Goal: Task Accomplishment & Management: Complete application form

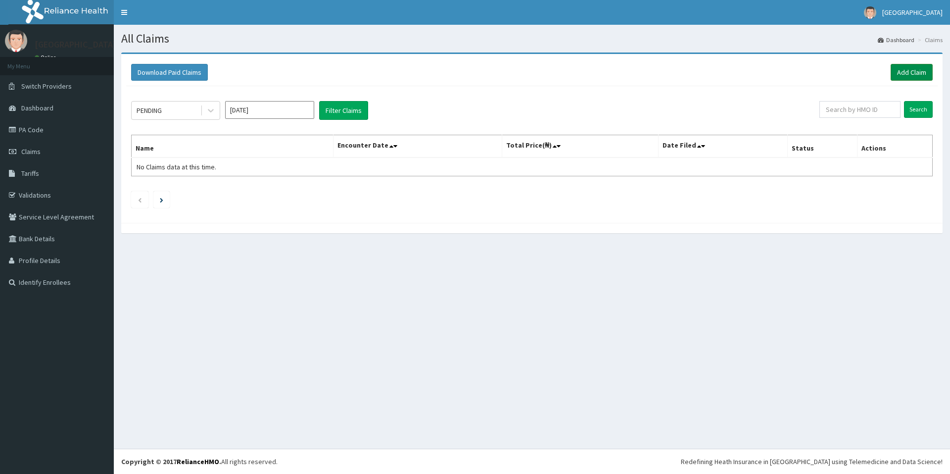
click at [910, 75] on link "Add Claim" at bounding box center [912, 72] width 42 height 17
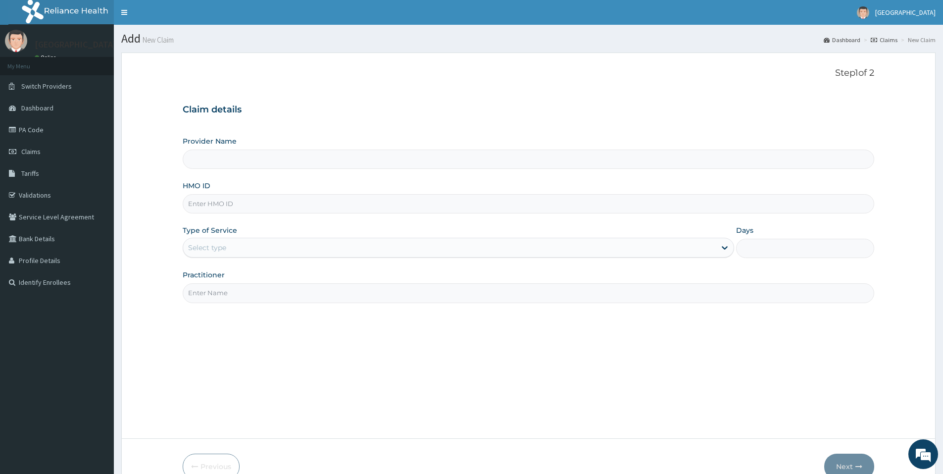
click at [313, 206] on input "HMO ID" at bounding box center [528, 203] width 691 height 19
type input "IOL/10016/A"
click at [284, 249] on div "Select type" at bounding box center [449, 248] width 532 height 16
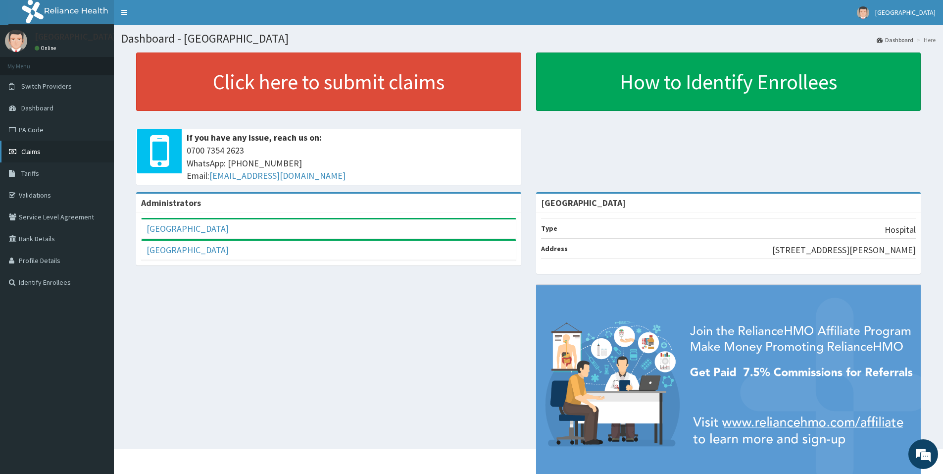
click at [29, 147] on span "Claims" at bounding box center [30, 151] width 19 height 9
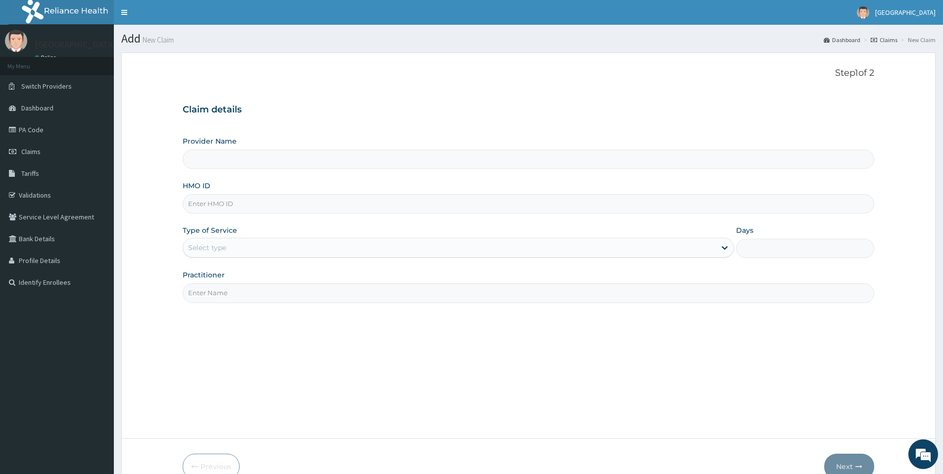
type input "Adonai Medical centre"
type input "IOL/10016/A"
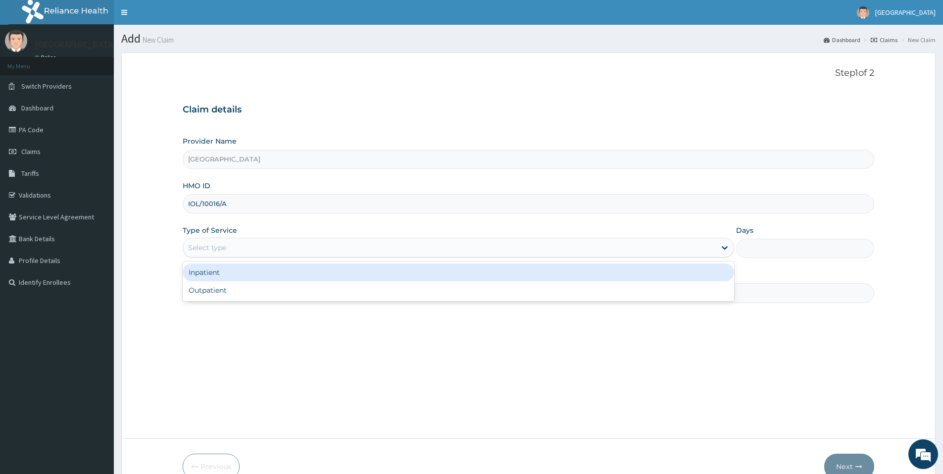
click at [303, 245] on div "Select type" at bounding box center [449, 248] width 532 height 16
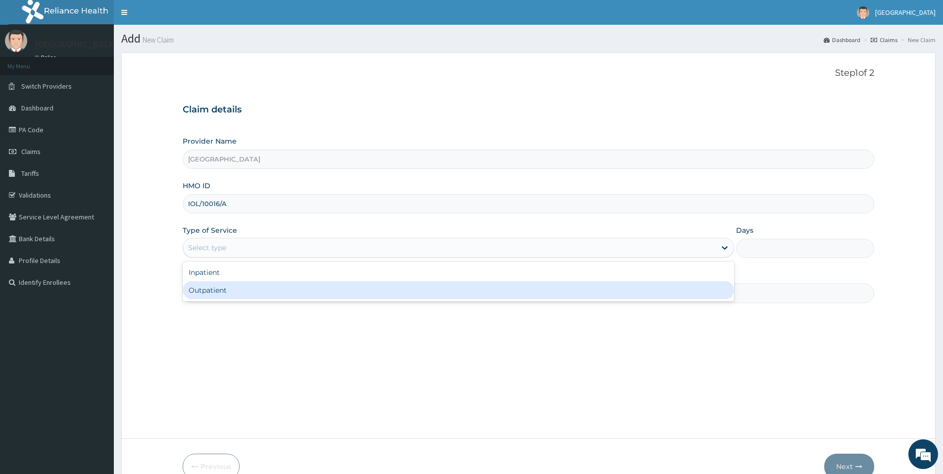
click at [262, 294] on div "Outpatient" at bounding box center [458, 290] width 551 height 18
type input "1"
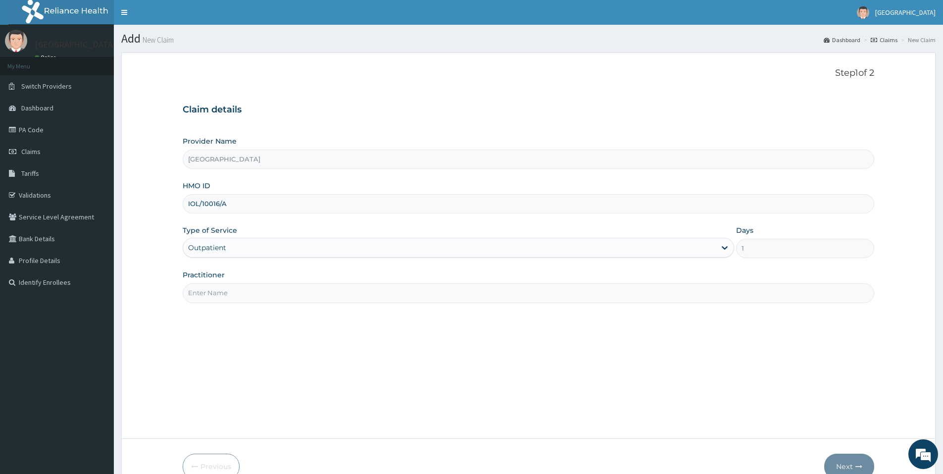
click at [259, 295] on input "Practitioner" at bounding box center [528, 292] width 691 height 19
type input "DR UCHEYA"
click at [843, 458] on button "Next" at bounding box center [849, 466] width 50 height 26
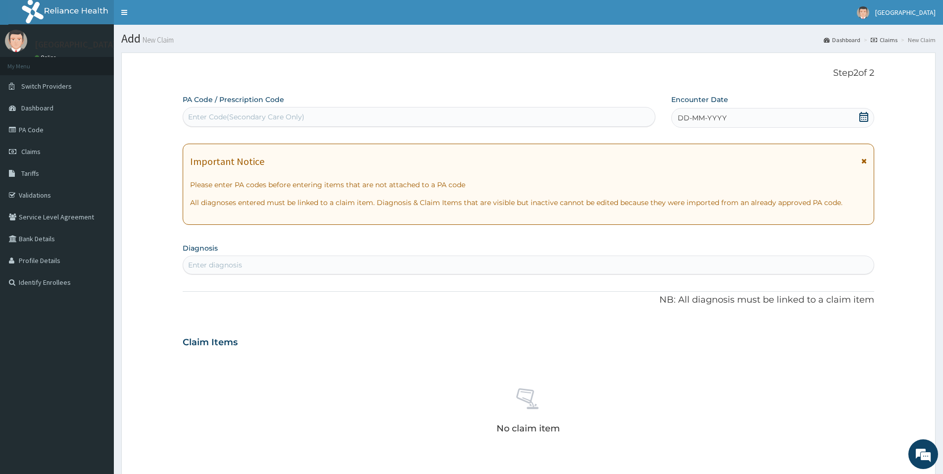
click at [863, 116] on icon at bounding box center [864, 117] width 10 height 10
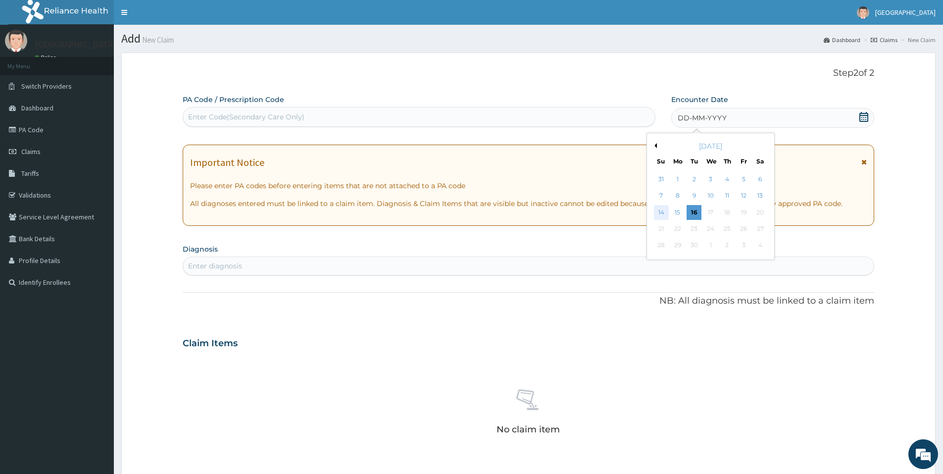
click at [666, 213] on div "14" at bounding box center [661, 212] width 15 height 15
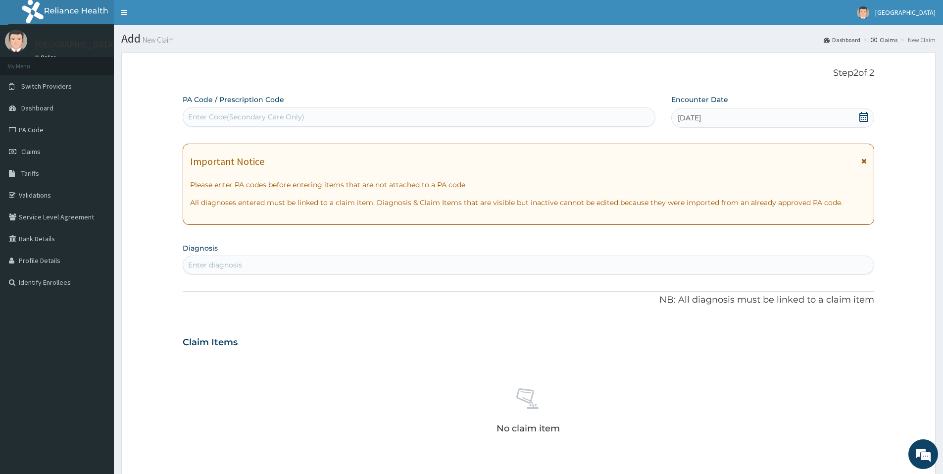
click at [390, 273] on div "Enter diagnosis" at bounding box center [528, 264] width 691 height 19
type input "d"
type input "malar"
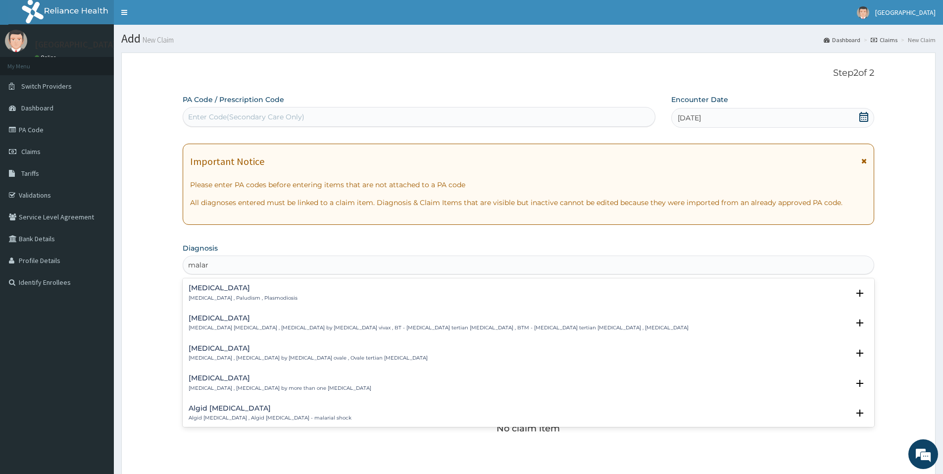
click at [297, 296] on div "Malaria Malaria , Paludism , Plasmodiosis" at bounding box center [528, 292] width 679 height 17
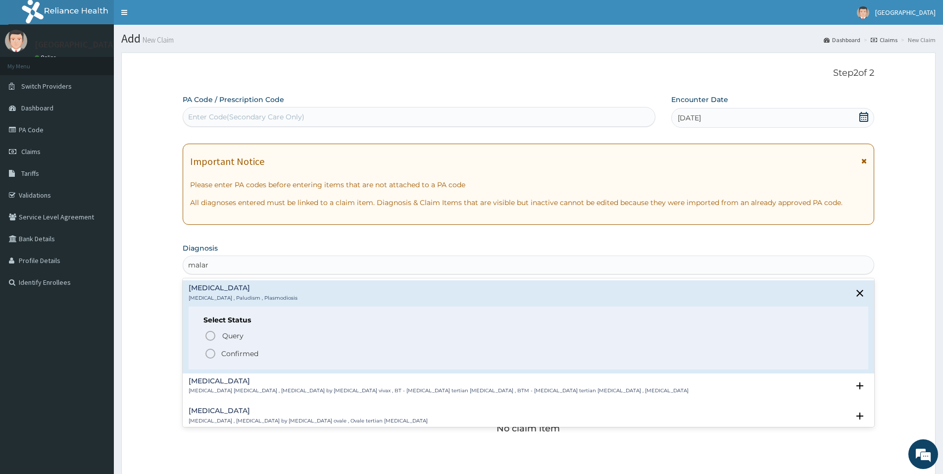
click at [238, 358] on span "Confirmed" at bounding box center [528, 353] width 649 height 12
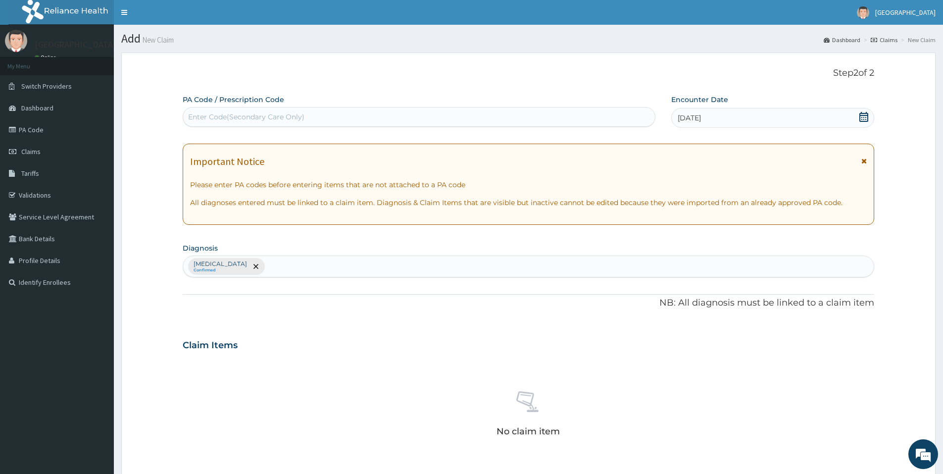
type input "a"
type input "phary"
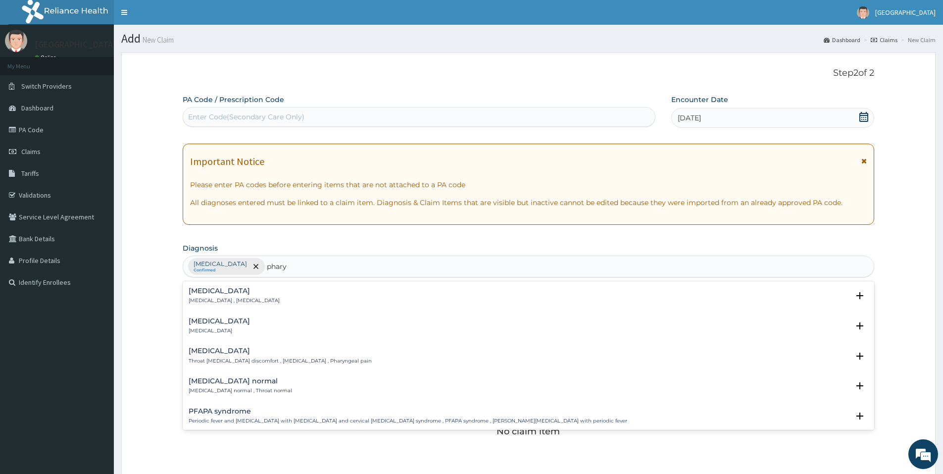
click at [225, 328] on p "Pharyngitis" at bounding box center [219, 330] width 61 height 7
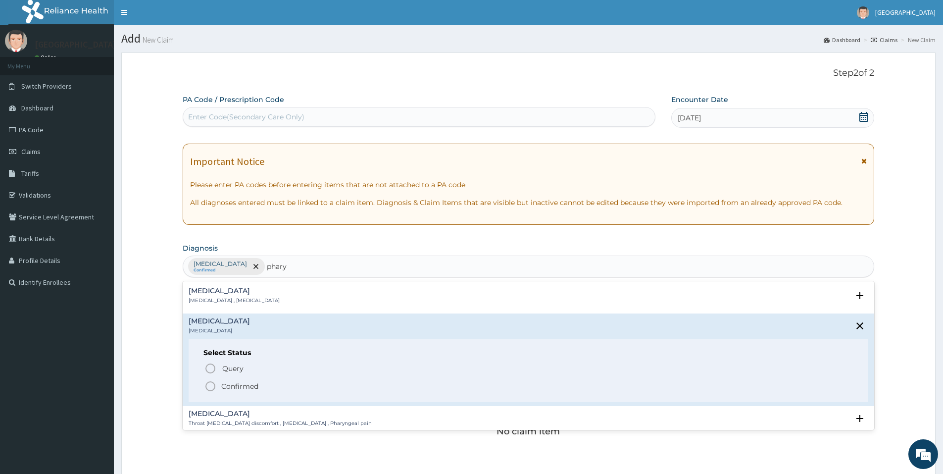
click at [485, 391] on span "Confirmed" at bounding box center [528, 386] width 649 height 12
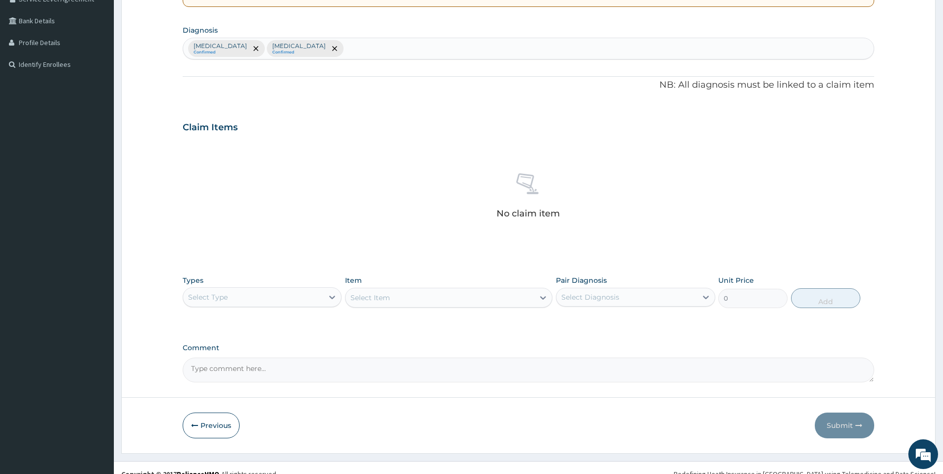
scroll to position [219, 0]
click at [231, 296] on div "Select Type" at bounding box center [253, 296] width 140 height 16
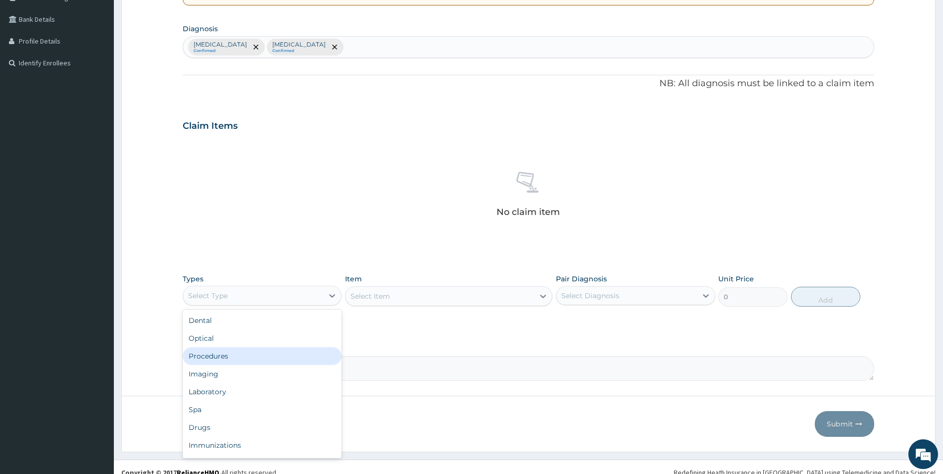
click at [221, 356] on div "Procedures" at bounding box center [262, 356] width 159 height 18
click at [361, 291] on div "Select Item" at bounding box center [370, 296] width 40 height 10
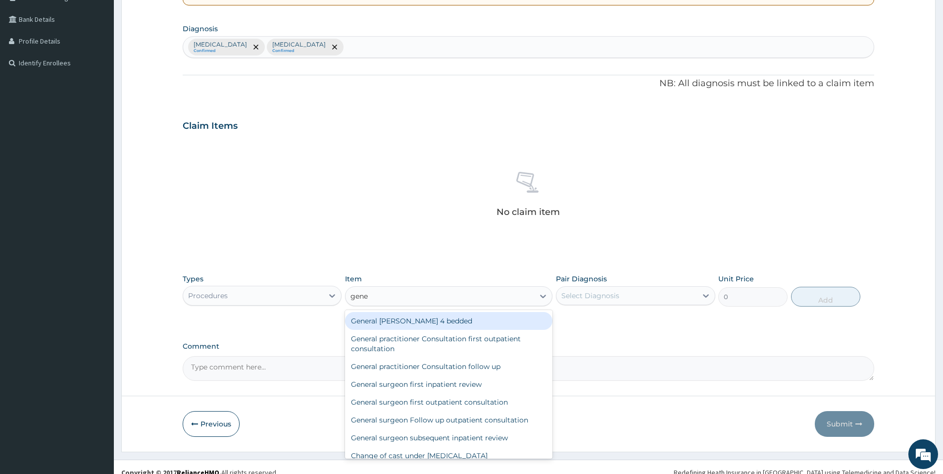
type input "gener"
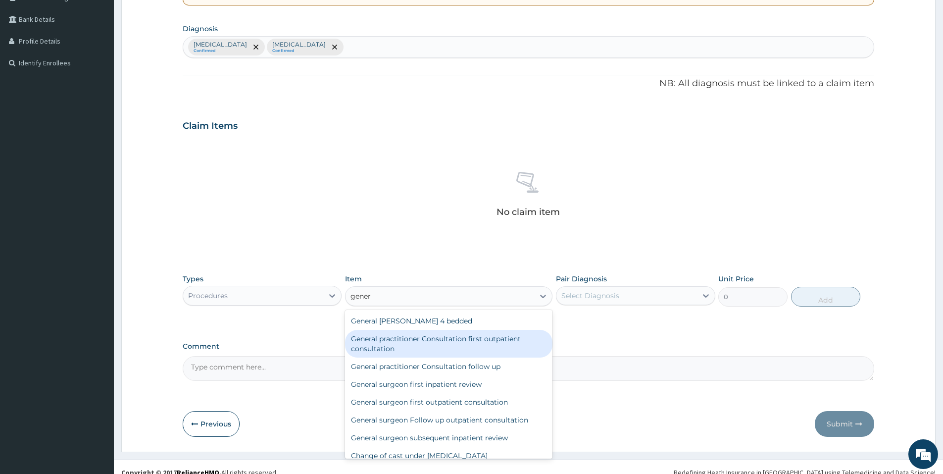
click at [452, 337] on div "General practitioner Consultation first outpatient consultation" at bounding box center [448, 344] width 207 height 28
type input "3547.5"
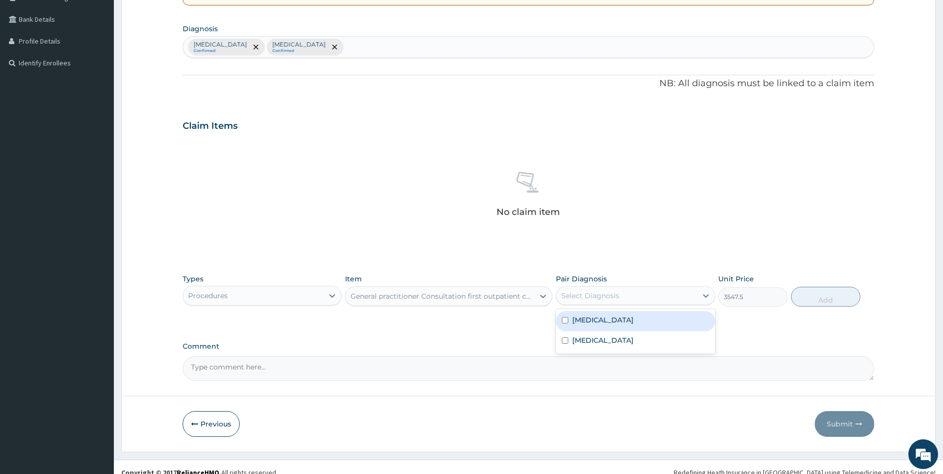
click at [592, 304] on div "Select Diagnosis" at bounding box center [635, 295] width 159 height 19
click at [591, 322] on label "Malaria" at bounding box center [602, 320] width 61 height 10
checkbox input "true"
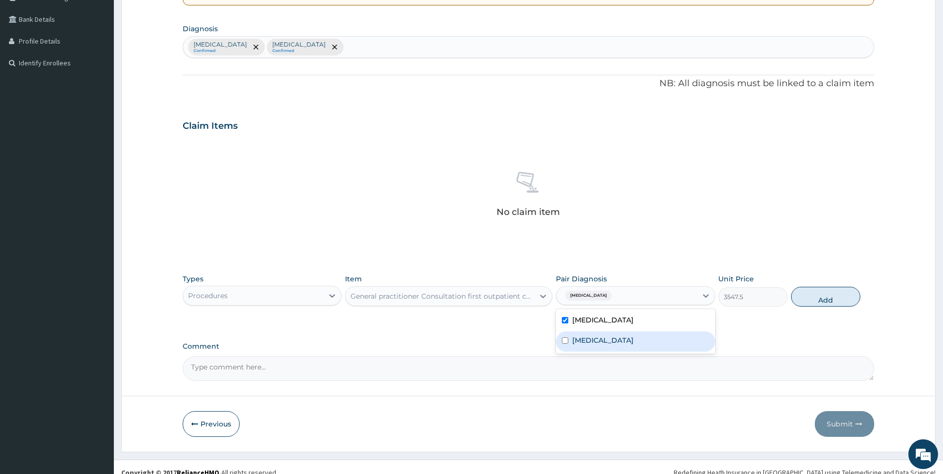
click at [591, 338] on label "Pharyngitis" at bounding box center [602, 340] width 61 height 10
checkbox input "true"
click at [809, 300] on button "Add" at bounding box center [825, 297] width 69 height 20
type input "0"
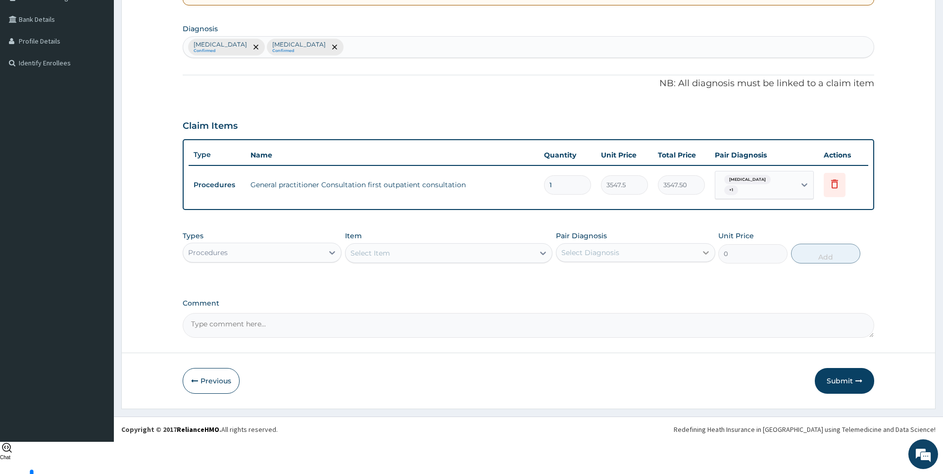
scroll to position [183, 0]
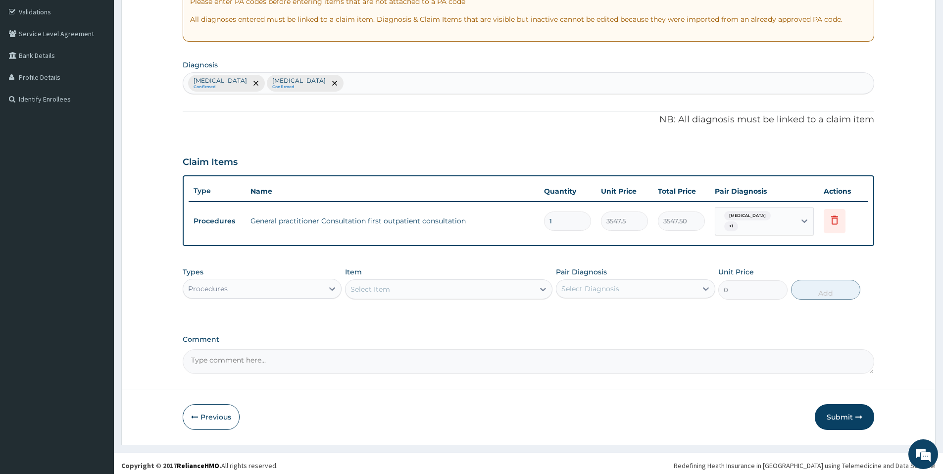
click at [463, 286] on div "Select Item" at bounding box center [439, 289] width 189 height 16
type input "f"
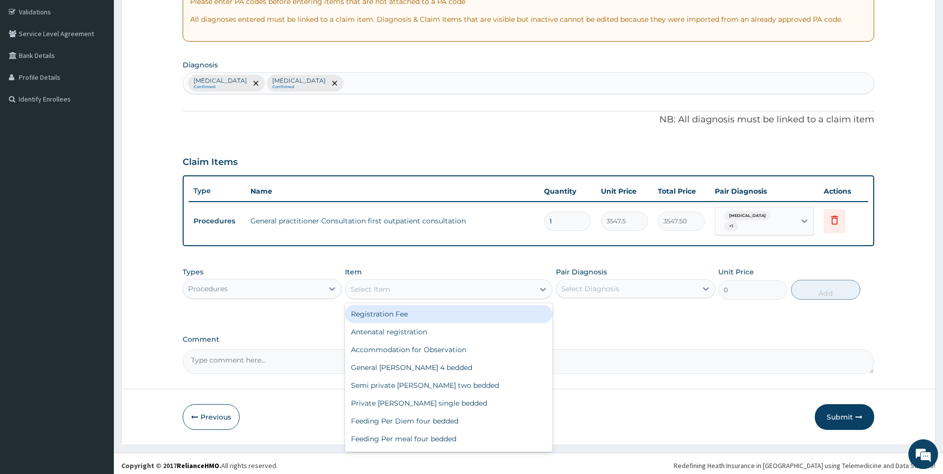
click at [280, 285] on div "Procedures" at bounding box center [253, 289] width 140 height 16
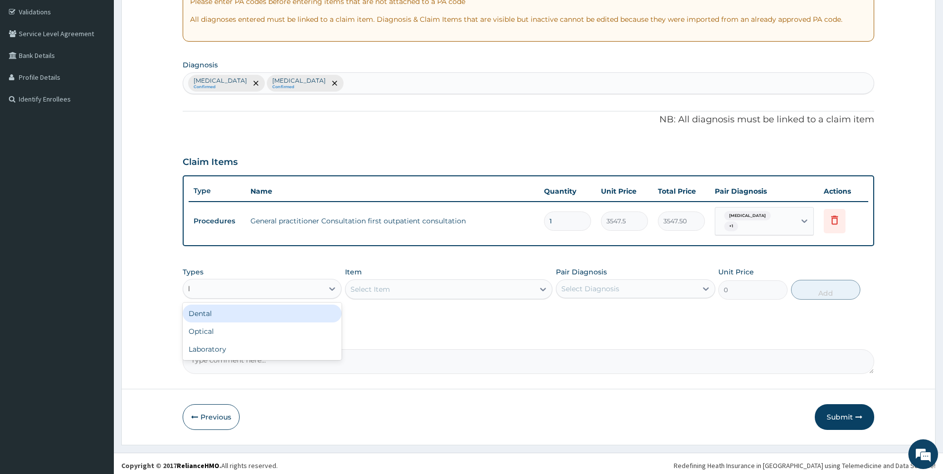
type input "la"
click at [261, 315] on div "Laboratory" at bounding box center [262, 313] width 159 height 18
click at [412, 285] on div "Select Item" at bounding box center [439, 289] width 189 height 16
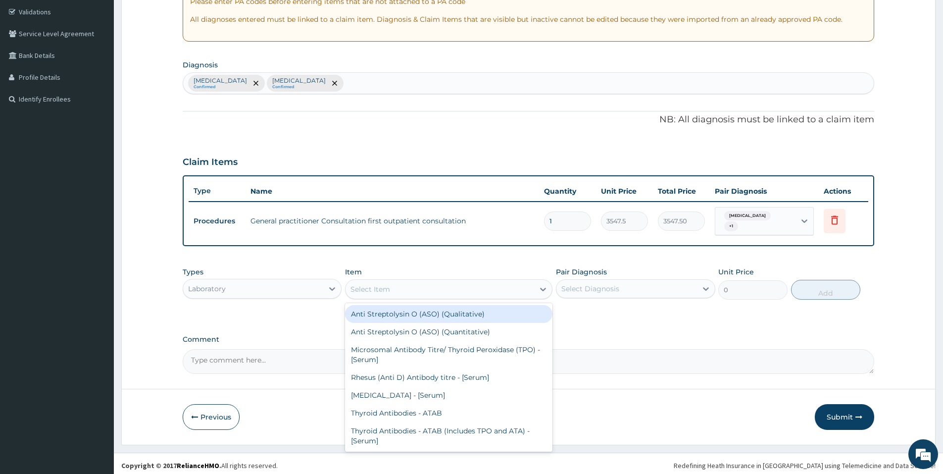
type input "l"
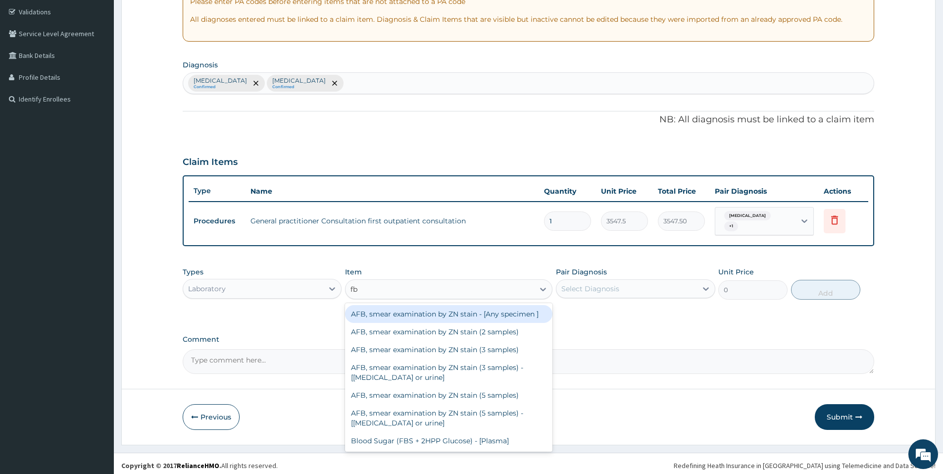
type input "fbc"
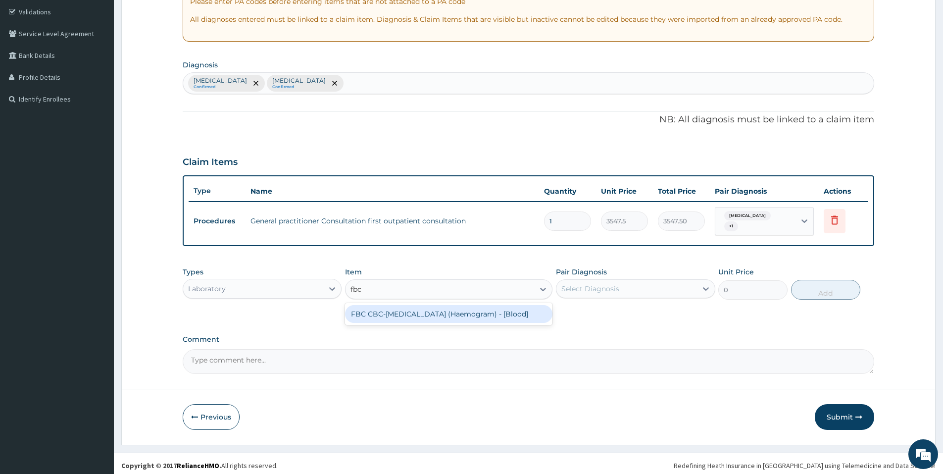
click at [404, 309] on div "FBC CBC-Complete Blood Count (Haemogram) - [Blood]" at bounding box center [448, 314] width 207 height 18
type input "4300"
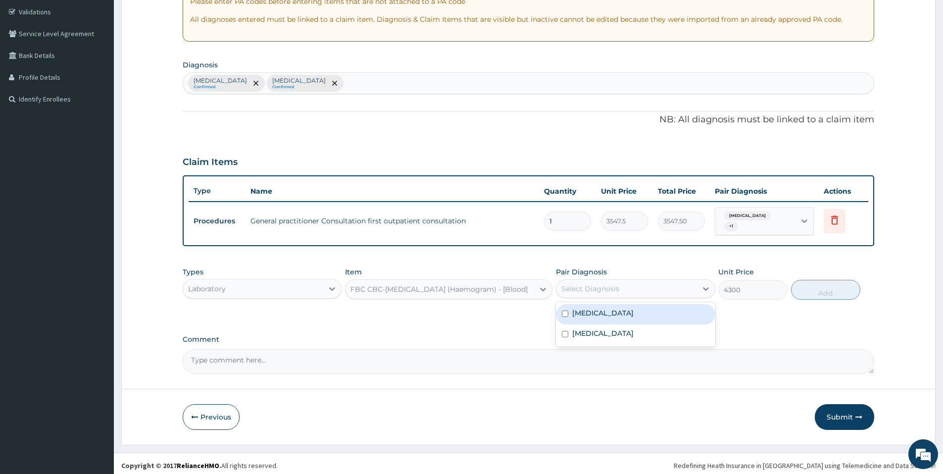
click at [583, 284] on div "Select Diagnosis" at bounding box center [590, 289] width 58 height 10
click at [580, 312] on label "Malaria" at bounding box center [602, 313] width 61 height 10
checkbox input "true"
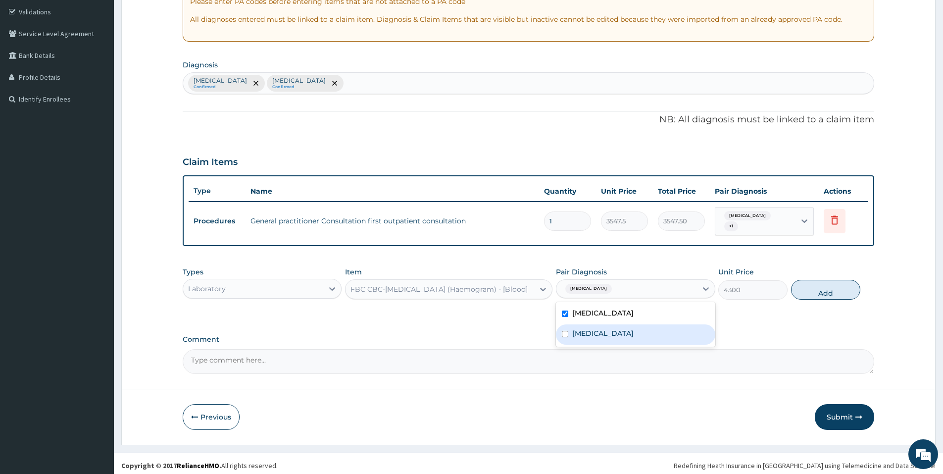
click at [581, 328] on label "Pharyngitis" at bounding box center [602, 333] width 61 height 10
checkbox input "true"
click at [804, 288] on button "Add" at bounding box center [825, 290] width 69 height 20
type input "0"
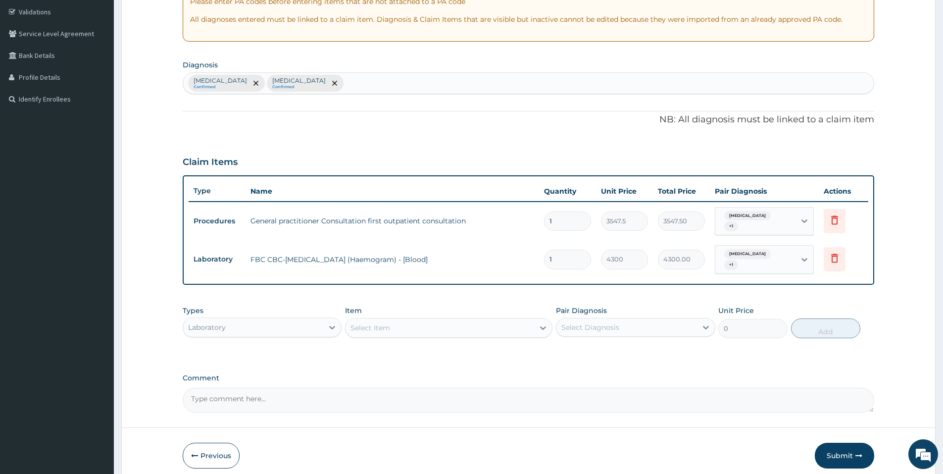
click at [391, 320] on div "Select Item" at bounding box center [439, 328] width 189 height 16
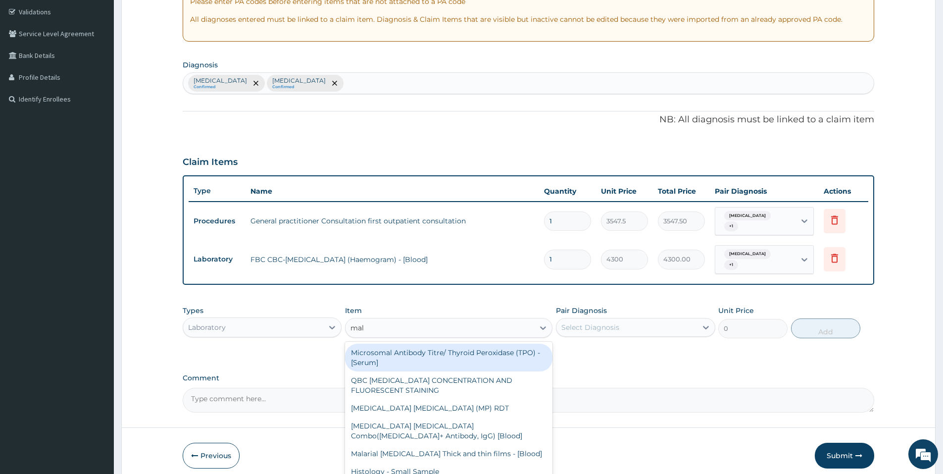
type input "mala"
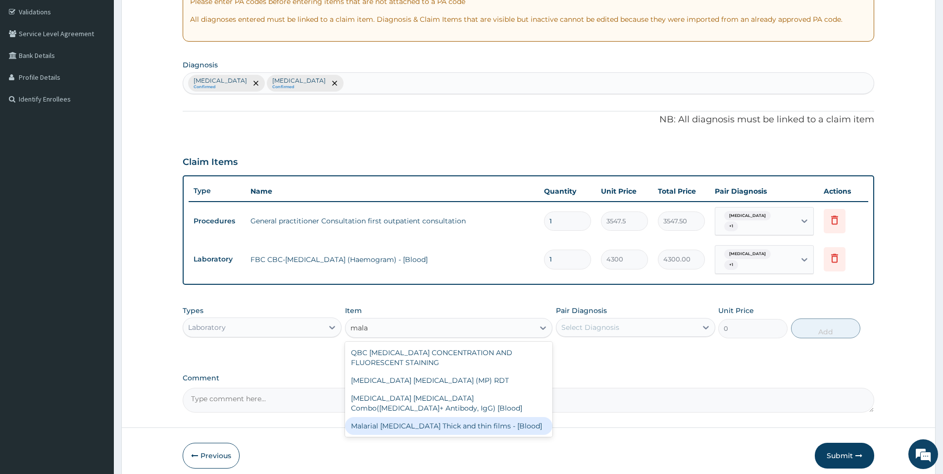
click at [489, 420] on div "Malarial Parasite Thick and thin films - [Blood]" at bounding box center [448, 426] width 207 height 18
type input "1612.5"
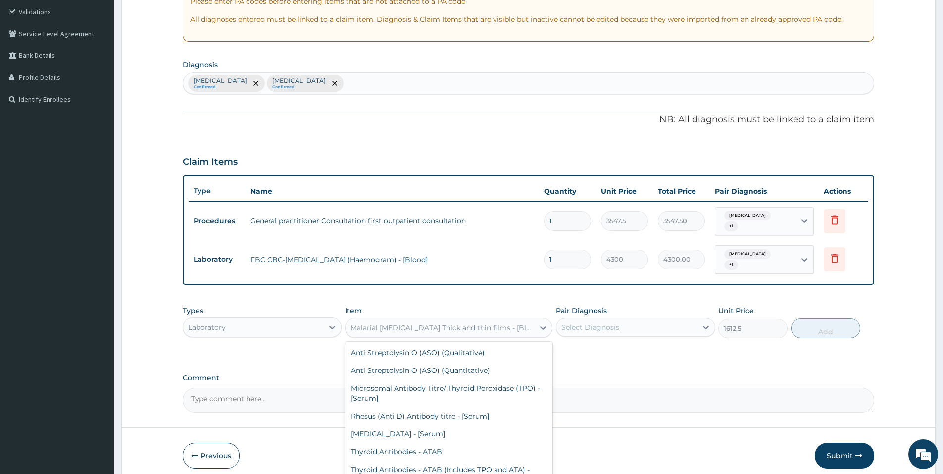
click at [518, 320] on div "Malarial Parasite Thick and thin films - [Blood]" at bounding box center [439, 328] width 189 height 16
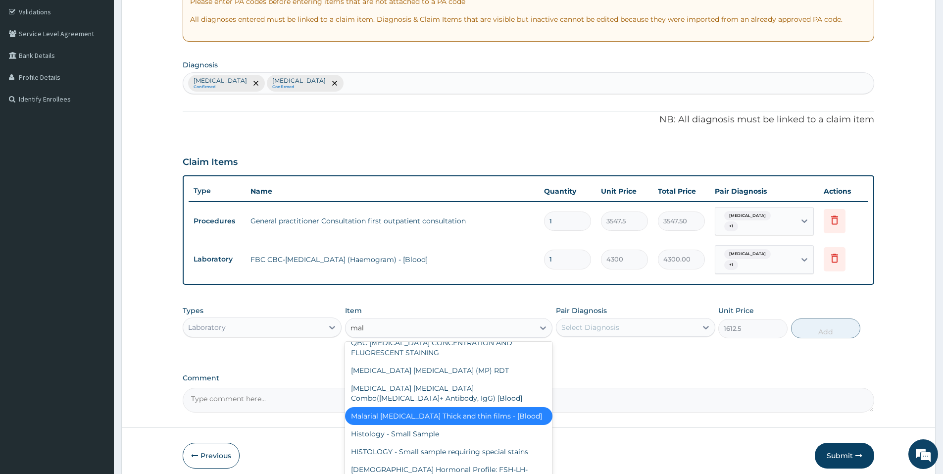
scroll to position [0, 0]
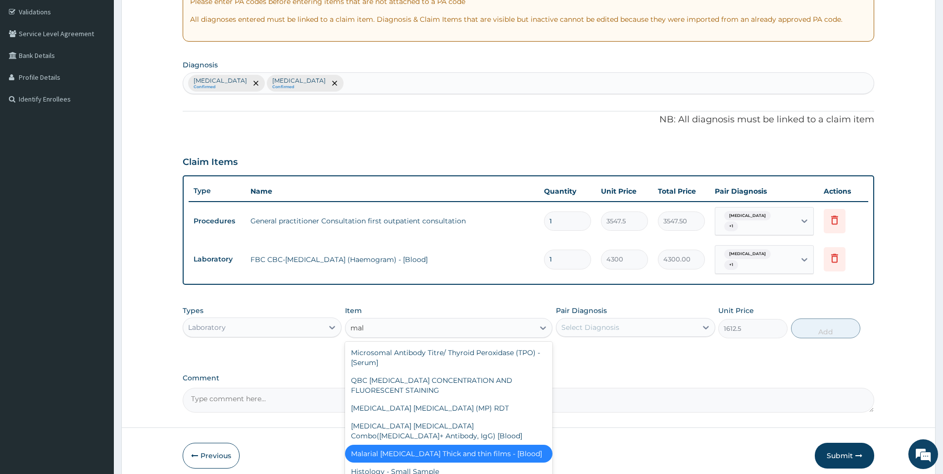
type input "mala"
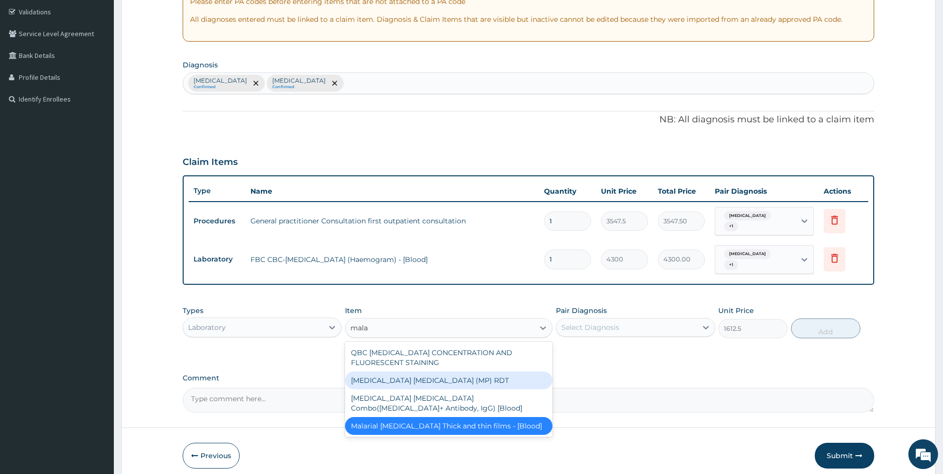
click at [483, 371] on div "MALARIA PARASITE (MP) RDT" at bounding box center [448, 380] width 207 height 18
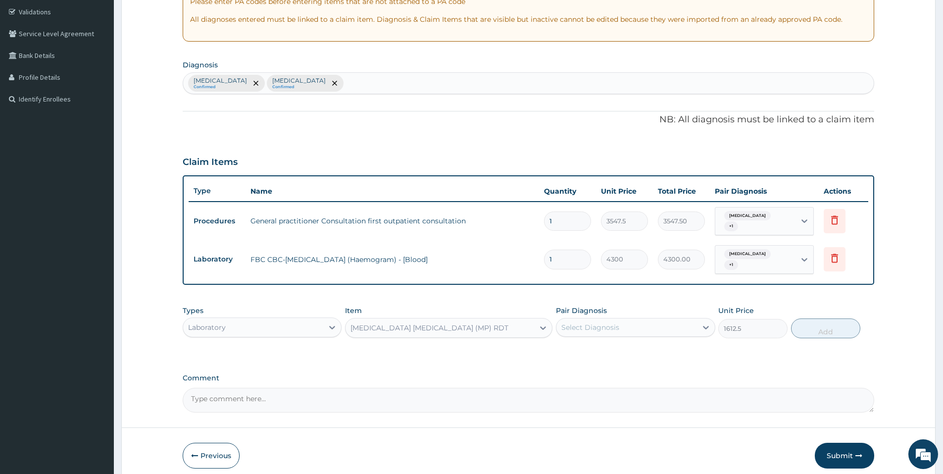
click at [667, 319] on div "Select Diagnosis" at bounding box center [626, 327] width 140 height 16
click at [636, 348] on div "Malaria" at bounding box center [635, 352] width 159 height 20
checkbox input "true"
click at [814, 318] on button "Add" at bounding box center [825, 328] width 69 height 20
type input "0"
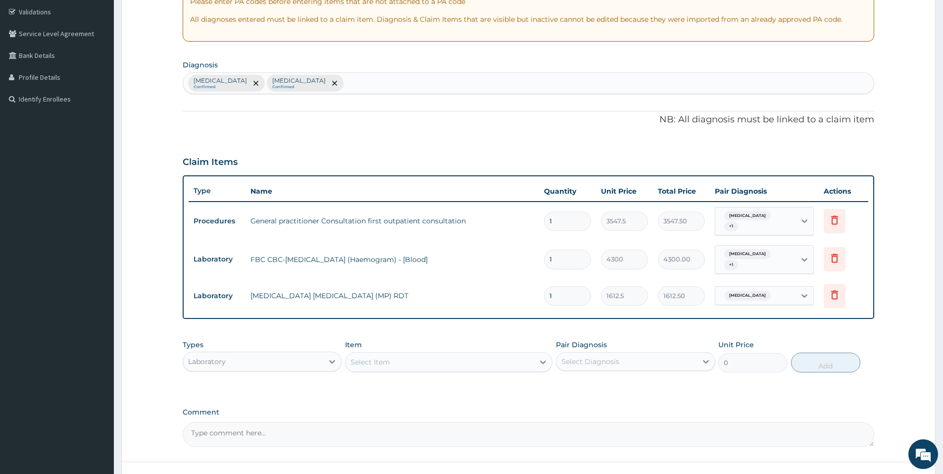
click at [508, 316] on div "PA Code / Prescription Code Enter Code(Secondary Care Only) Encounter Date 14-0…" at bounding box center [528, 178] width 691 height 535
click at [317, 353] on div "Laboratory" at bounding box center [253, 361] width 140 height 16
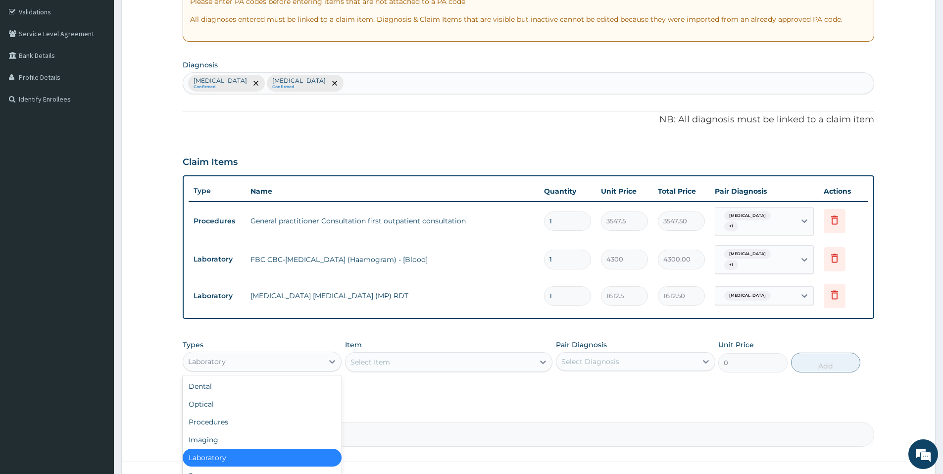
scroll to position [251, 0]
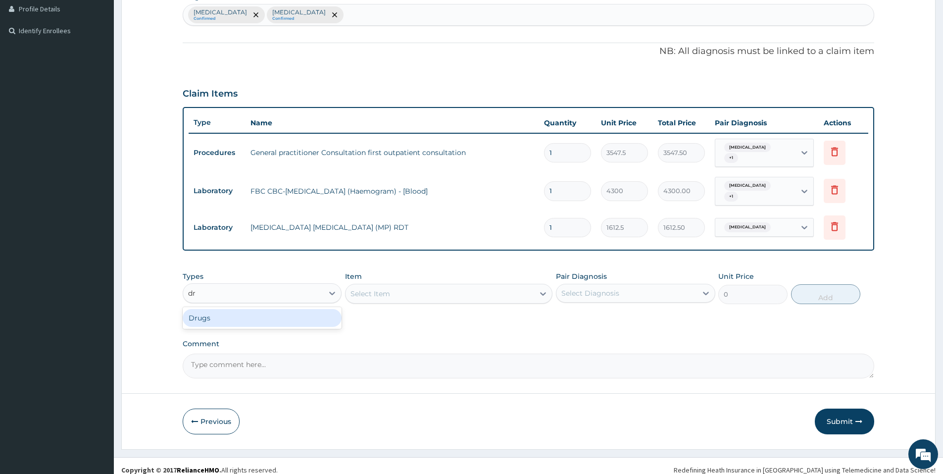
type input "dru"
click at [251, 310] on div "Drugs" at bounding box center [262, 318] width 159 height 18
click at [396, 286] on div "Select Item" at bounding box center [448, 294] width 207 height 20
click at [396, 286] on div "Select Item" at bounding box center [439, 294] width 189 height 16
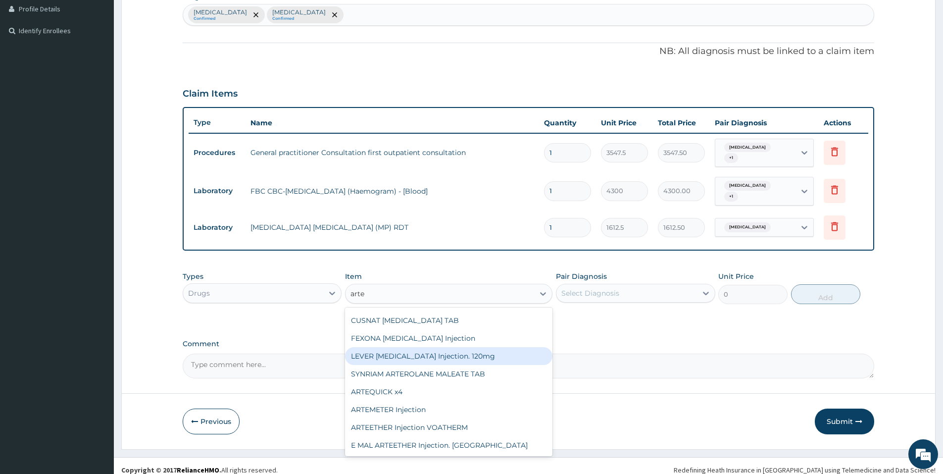
scroll to position [0, 0]
type input "artem"
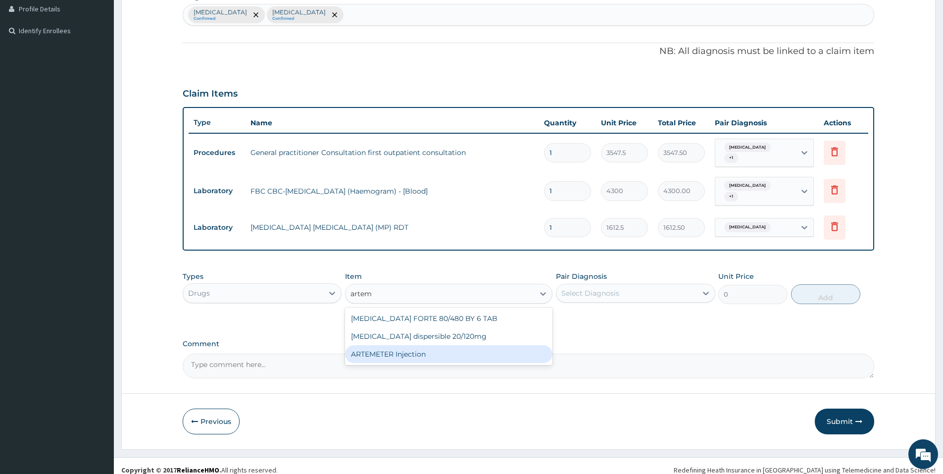
click at [474, 348] on div "ARTEMETER Injection" at bounding box center [448, 354] width 207 height 18
type input "860"
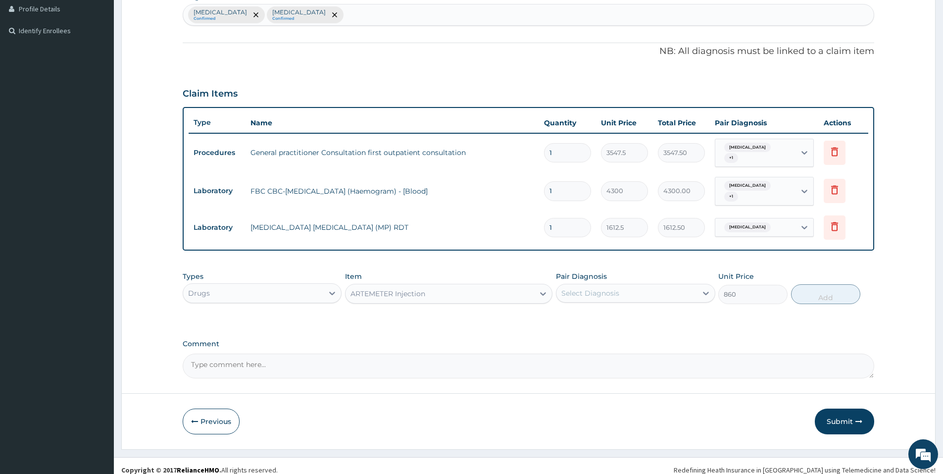
click at [644, 285] on div "Select Diagnosis" at bounding box center [626, 293] width 140 height 16
click at [616, 315] on div "Malaria" at bounding box center [635, 318] width 159 height 20
checkbox input "true"
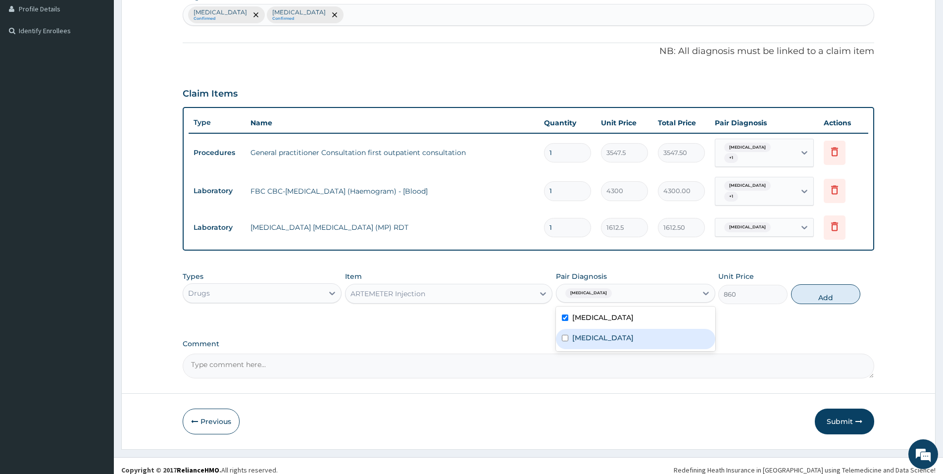
click at [616, 329] on div "Pharyngitis" at bounding box center [635, 339] width 159 height 20
checkbox input "true"
click at [804, 288] on button "Add" at bounding box center [825, 294] width 69 height 20
type input "0"
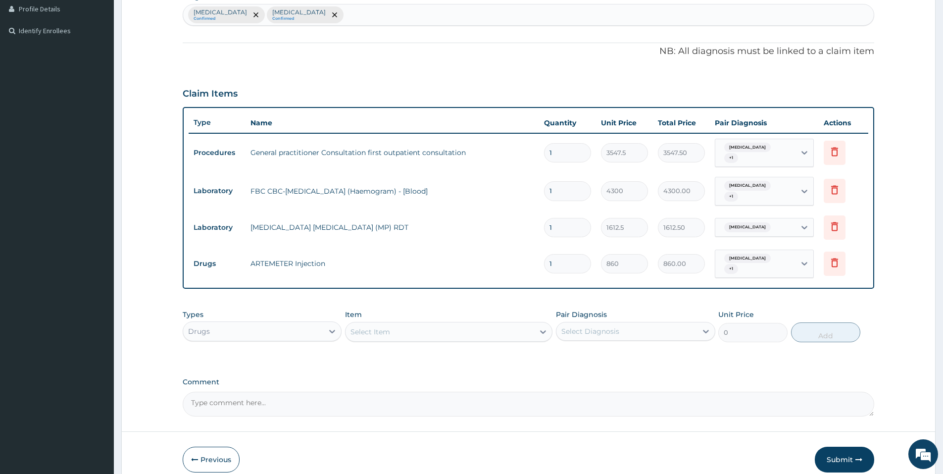
type input "0.00"
type input "6"
type input "5160.00"
type input "6"
click at [701, 342] on div "Types Drugs Item Select Item Pair Diagnosis Select Diagnosis Unit Price 0 Add" at bounding box center [528, 332] width 691 height 57
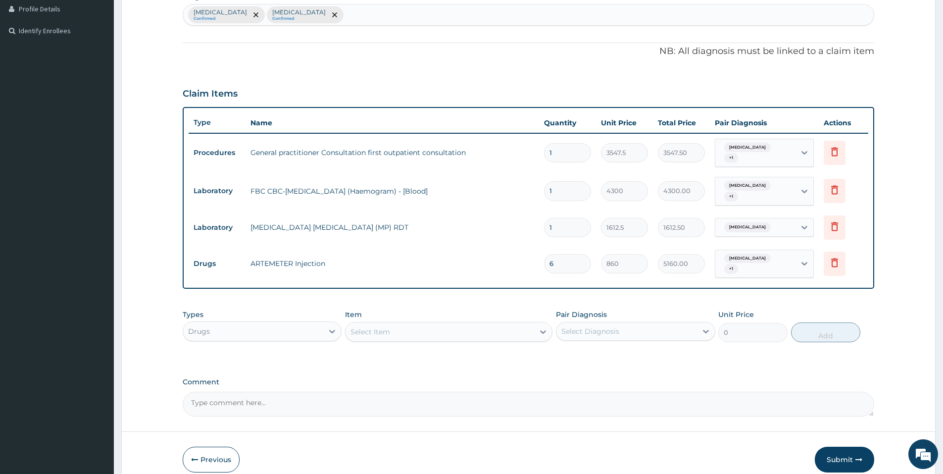
click at [378, 327] on div "Select Item" at bounding box center [370, 332] width 40 height 10
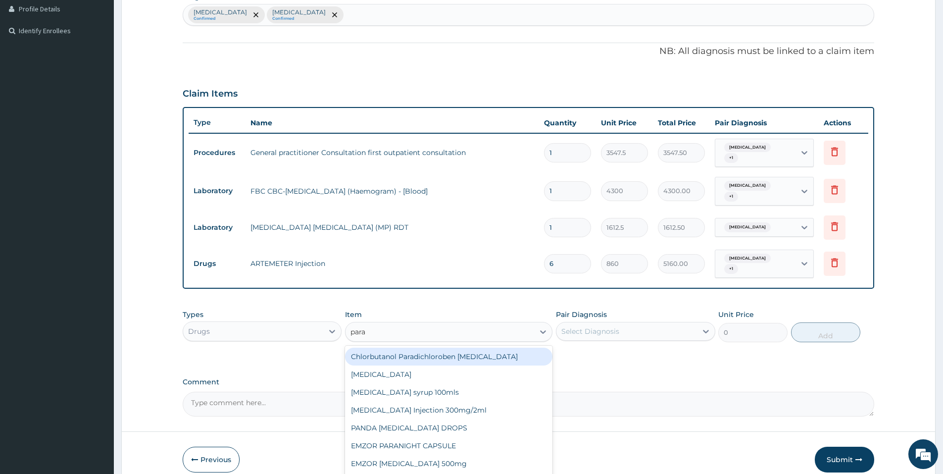
type input "parac"
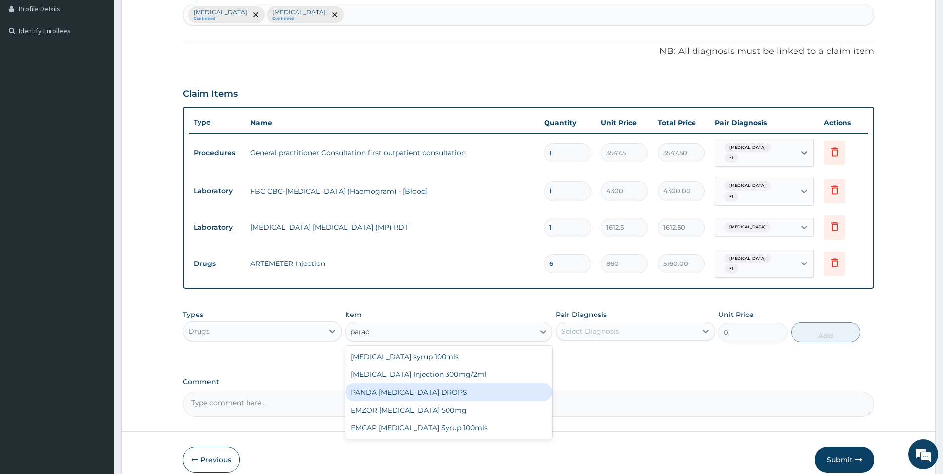
click at [509, 383] on div "PANDA PARACETAMOL DROPS" at bounding box center [448, 392] width 207 height 18
type input "430"
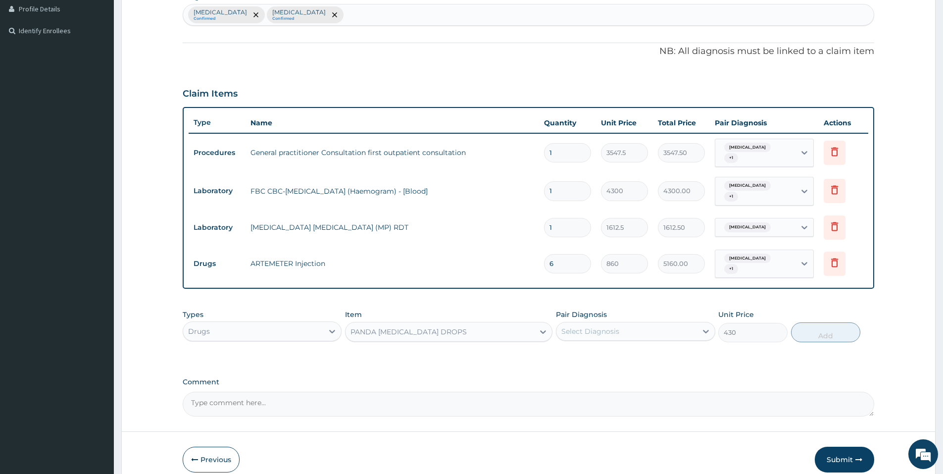
click at [495, 324] on div "PANDA PARACETAMOL DROPS" at bounding box center [439, 332] width 189 height 16
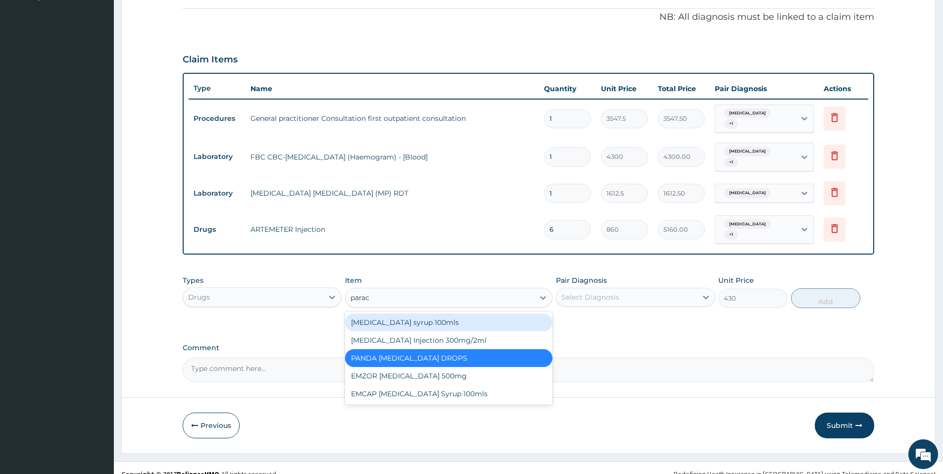
type input "parace"
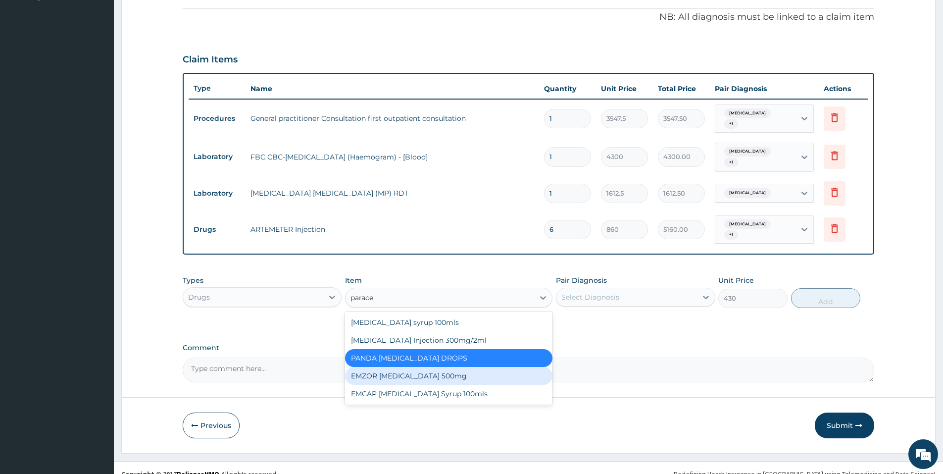
click at [468, 367] on div "EMZOR PARACETAMOL 500mg" at bounding box center [448, 376] width 207 height 18
type input "21.5"
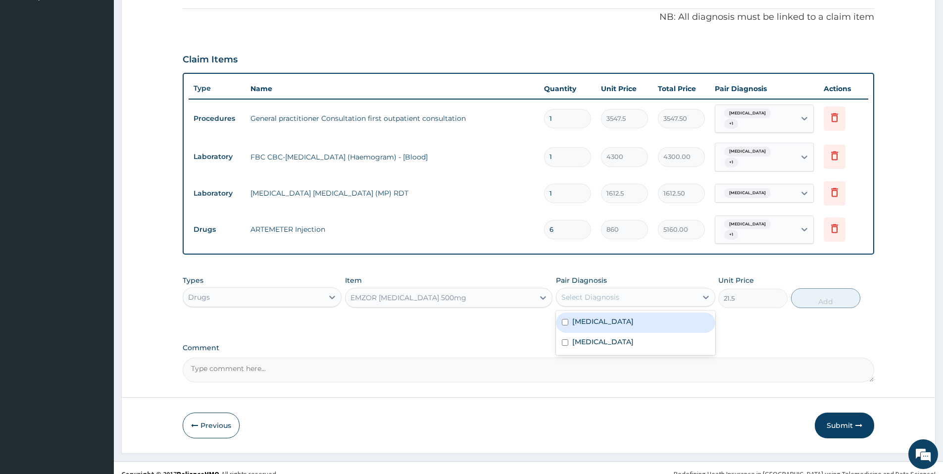
click at [602, 292] on div "Select Diagnosis" at bounding box center [590, 297] width 58 height 10
click at [592, 316] on label "Malaria" at bounding box center [602, 321] width 61 height 10
checkbox input "true"
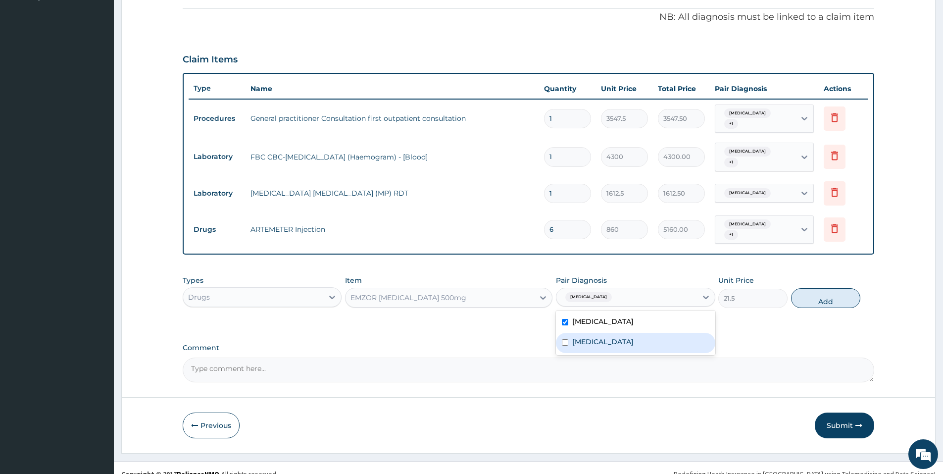
click at [592, 337] on label "Pharyngitis" at bounding box center [602, 342] width 61 height 10
checkbox input "true"
click at [777, 321] on div "PA Code / Prescription Code Enter Code(Secondary Care Only) Encounter Date 14-0…" at bounding box center [528, 95] width 691 height 573
click at [811, 289] on button "Add" at bounding box center [825, 298] width 69 height 20
type input "0"
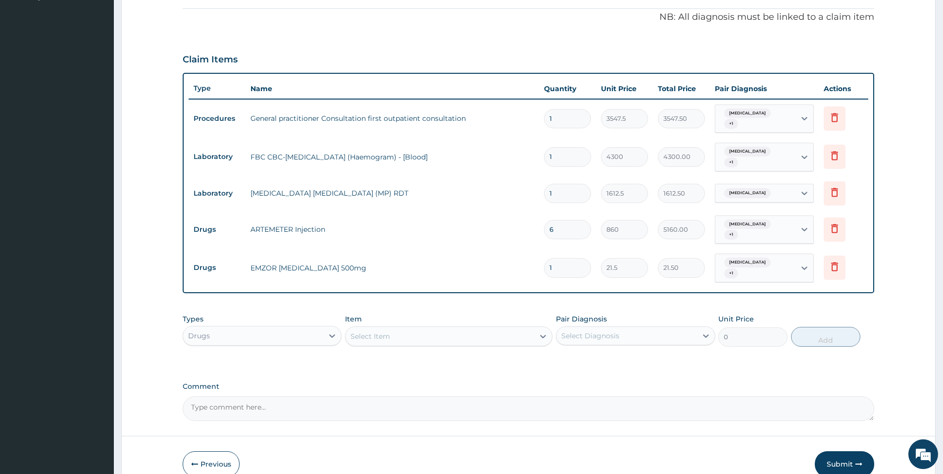
click at [401, 331] on div "Types Drugs Item Select Item Pair Diagnosis Select Diagnosis Unit Price 0 Add" at bounding box center [528, 330] width 691 height 43
click at [394, 328] on div "Select Item" at bounding box center [439, 336] width 189 height 16
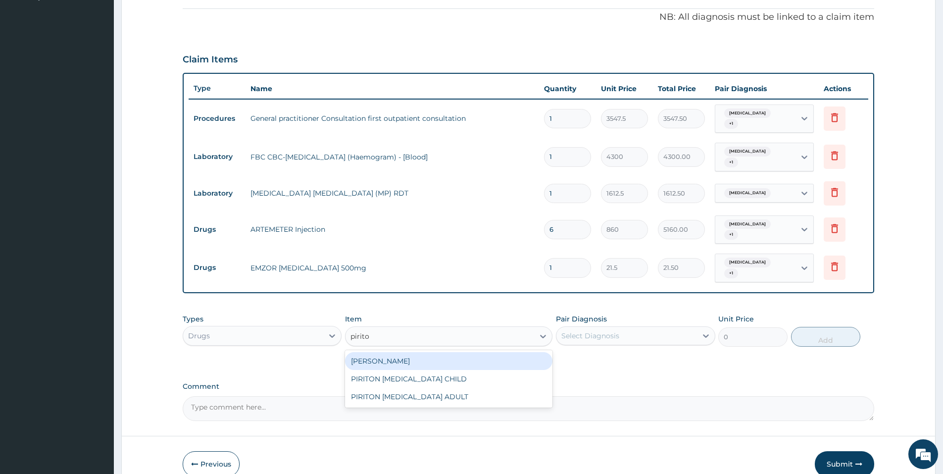
type input "piriton"
click at [480, 352] on div "PIRITON TAB EVANS" at bounding box center [448, 361] width 207 height 18
type input "21.5"
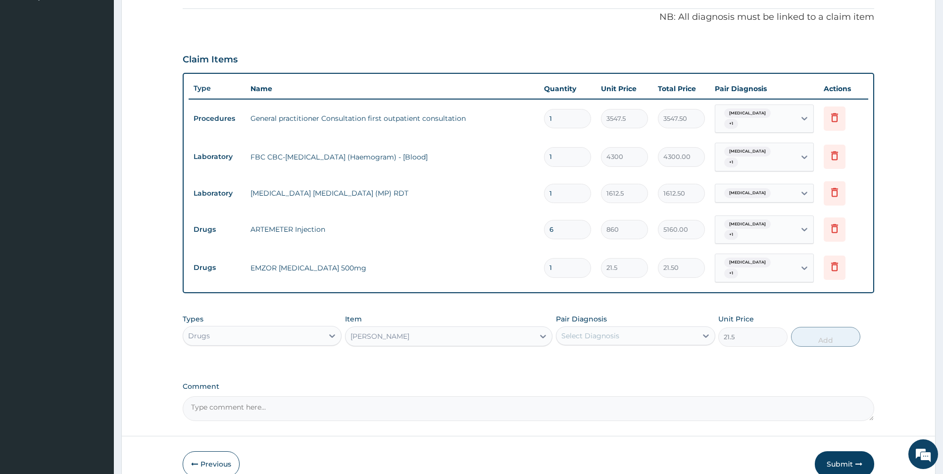
click at [603, 331] on div "Select Diagnosis" at bounding box center [590, 336] width 58 height 10
click at [607, 351] on div "Malaria" at bounding box center [635, 361] width 159 height 20
checkbox input "true"
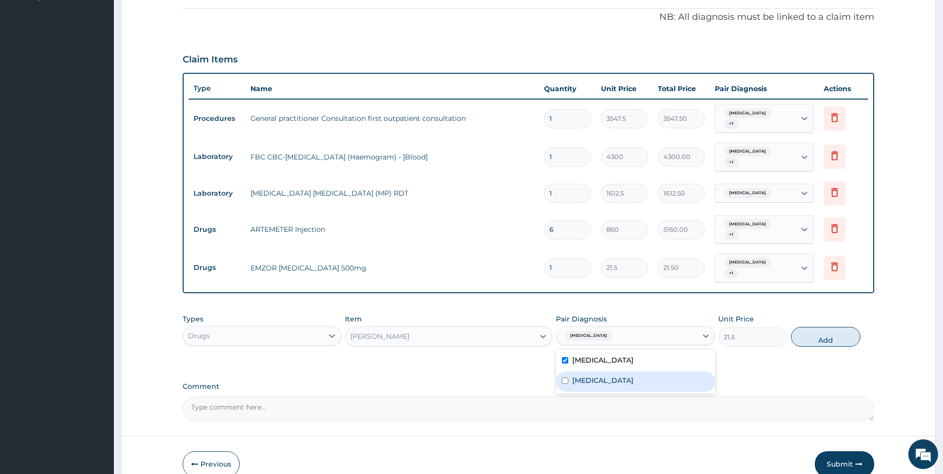
click at [596, 372] on div "Pharyngitis" at bounding box center [635, 381] width 159 height 20
checkbox input "true"
click at [812, 327] on button "Add" at bounding box center [825, 337] width 69 height 20
type input "0"
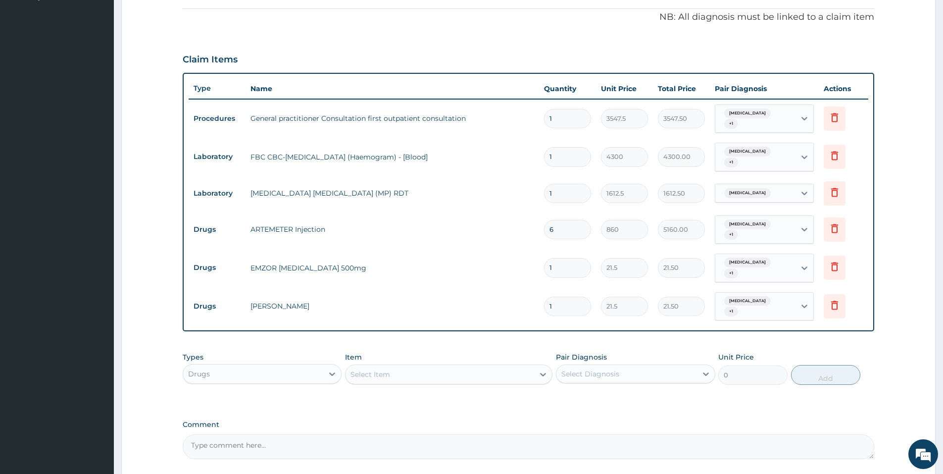
click at [555, 258] on input "1" at bounding box center [567, 267] width 47 height 19
type input "17"
type input "365.50"
type input "18"
type input "387.00"
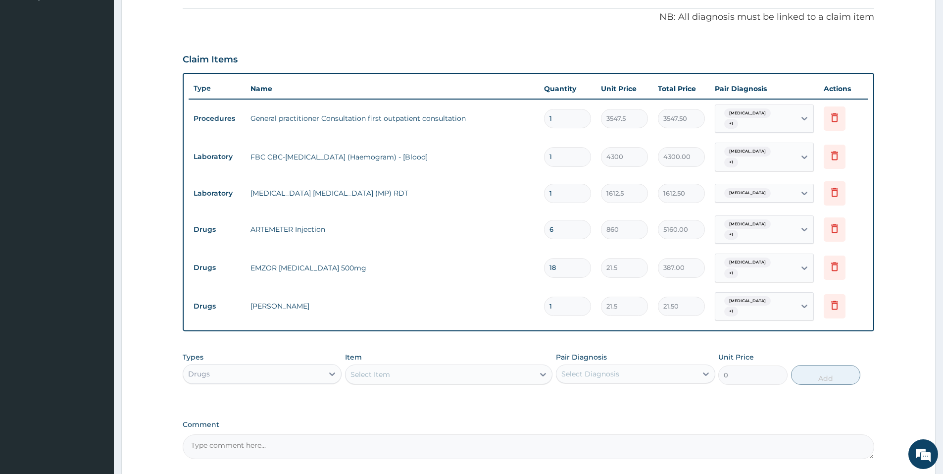
click at [554, 296] on input "1" at bounding box center [567, 305] width 47 height 19
click at [555, 258] on input "18" at bounding box center [567, 267] width 47 height 19
type input "1"
type input "21.50"
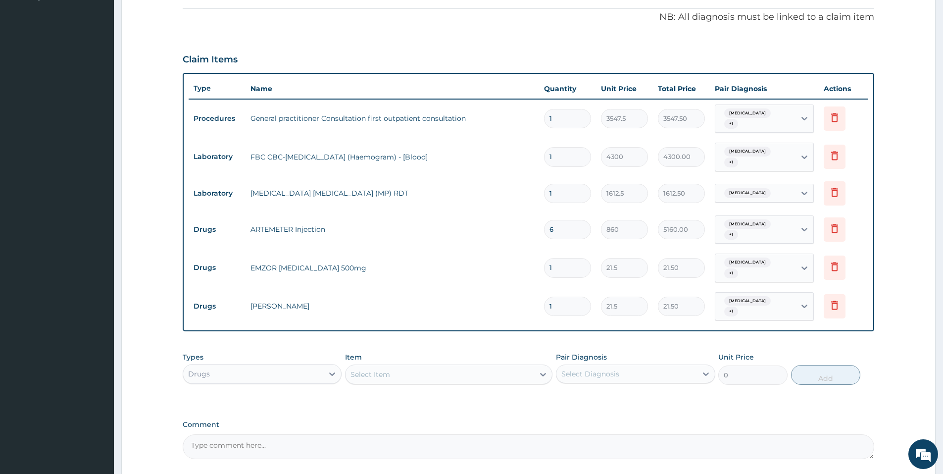
type input "0.00"
type input "2"
type input "43.00"
type input "24"
type input "516.00"
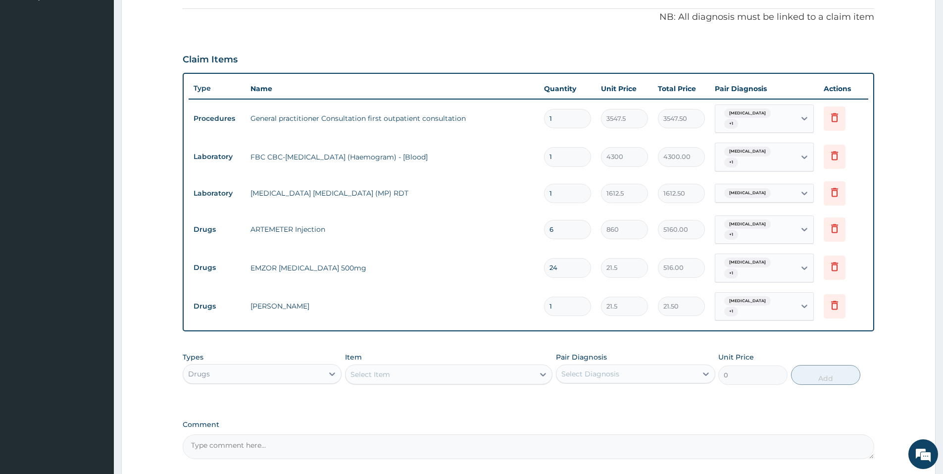
type input "24"
click at [496, 269] on tr "Drugs EMZOR PARACETAMOL 500mg 24 21.5 516.00 Malaria + 1 Delete" at bounding box center [528, 267] width 679 height 39
click at [556, 296] on input "1" at bounding box center [567, 305] width 47 height 19
type input "0.00"
type input "3"
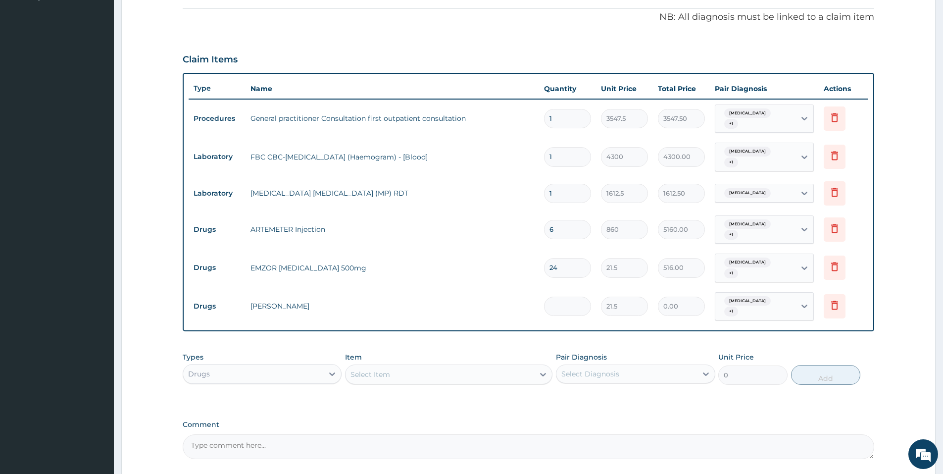
type input "64.50"
type input "3"
click at [574, 385] on div "PA Code / Prescription Code Enter Code(Secondary Care Only) Encounter Date 14-0…" at bounding box center [528, 134] width 691 height 650
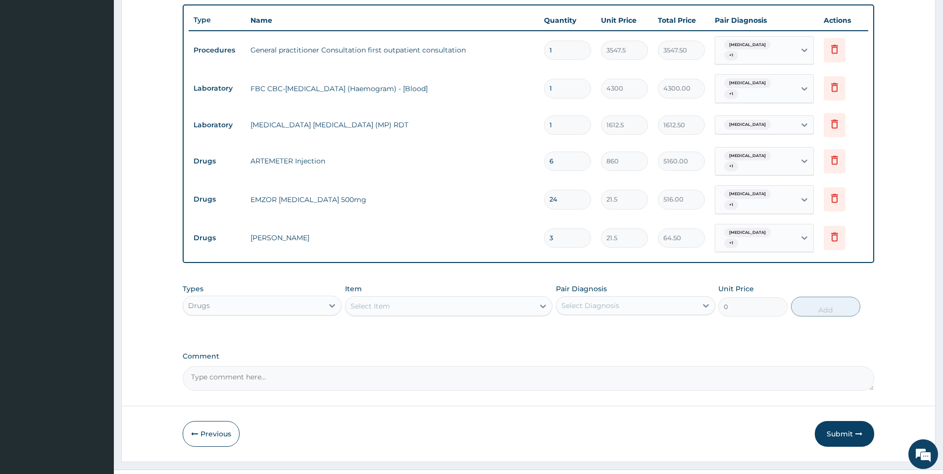
click at [413, 298] on div "Select Item" at bounding box center [439, 306] width 189 height 16
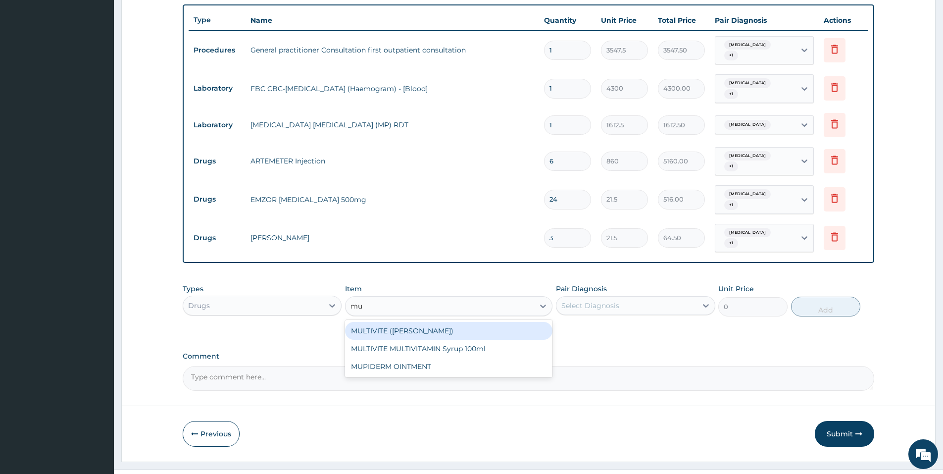
type input "mul"
click at [409, 322] on div "MULTIVITE (EVANS)" at bounding box center [448, 331] width 207 height 18
type input "21.5"
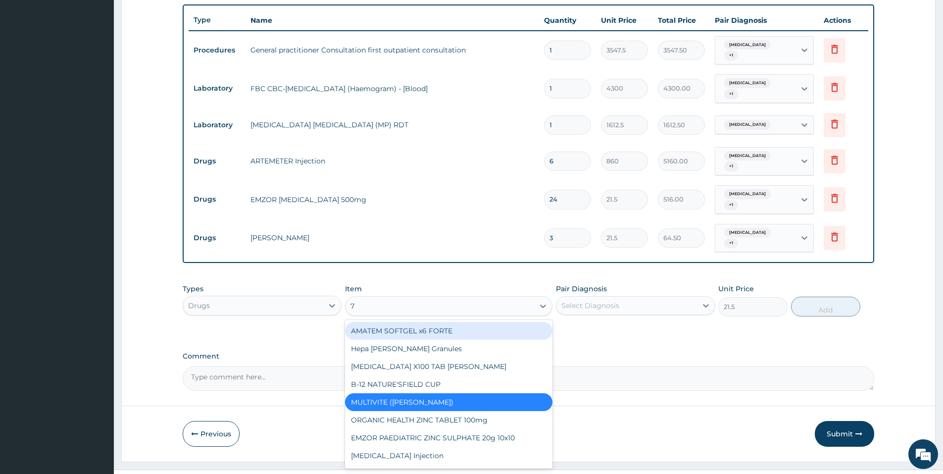
type input "7"
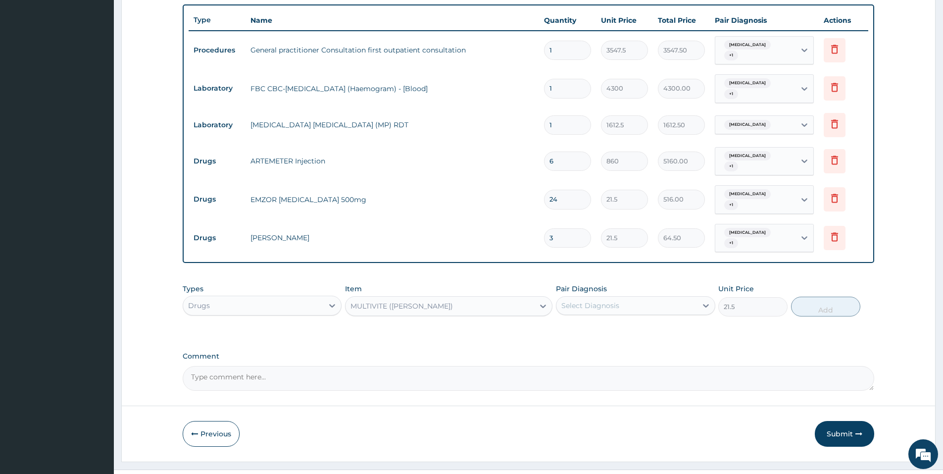
click at [655, 329] on div "PA Code / Prescription Code Enter Code(Secondary Care Only) Encounter Date 14-0…" at bounding box center [528, 66] width 691 height 650
click at [627, 297] on div "Select Diagnosis" at bounding box center [626, 305] width 140 height 16
click at [578, 325] on label "Malaria" at bounding box center [602, 330] width 61 height 10
checkbox input "true"
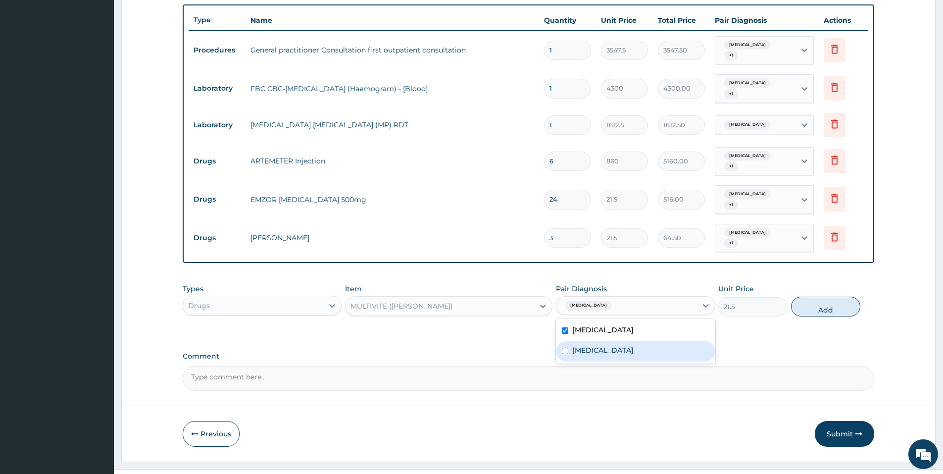
click at [577, 345] on label "Pharyngitis" at bounding box center [602, 350] width 61 height 10
checkbox input "true"
click at [824, 296] on button "Add" at bounding box center [825, 306] width 69 height 20
type input "0"
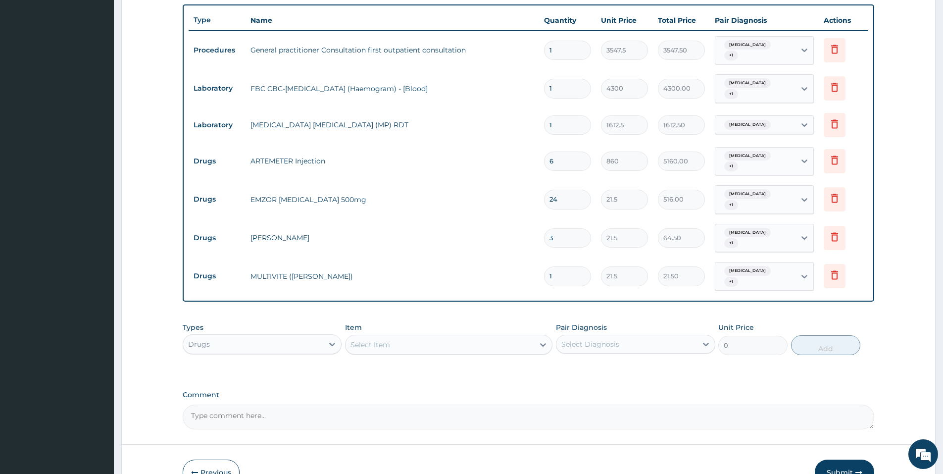
type input "0.00"
type input "7"
type input "150.50"
type input "7"
click at [530, 404] on textarea "Comment" at bounding box center [528, 416] width 691 height 25
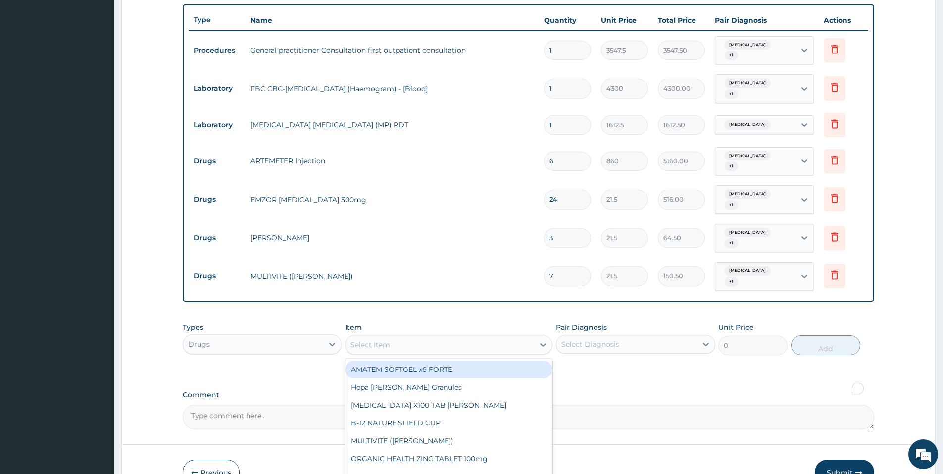
click at [459, 337] on div "Select Item" at bounding box center [439, 345] width 189 height 16
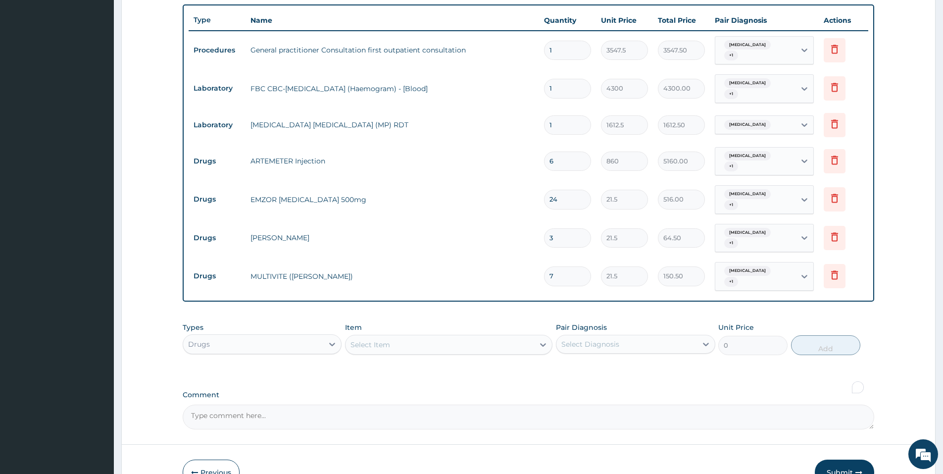
click at [459, 337] on div "Select Item" at bounding box center [439, 345] width 189 height 16
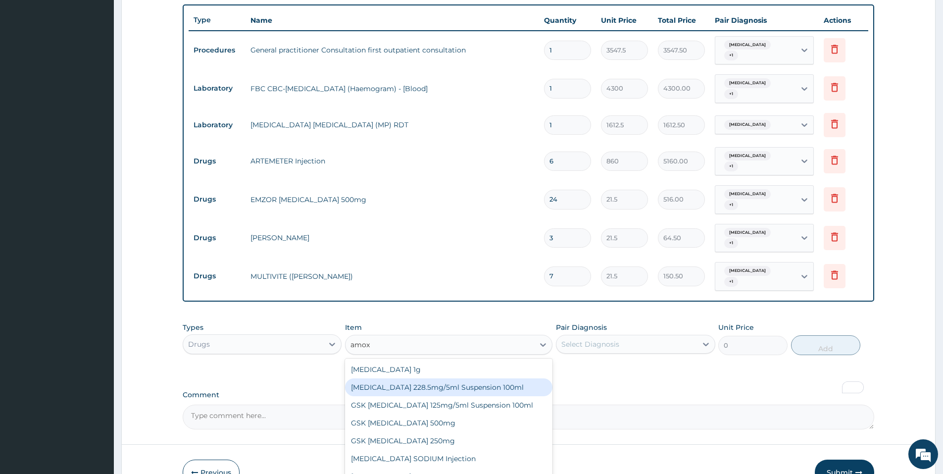
type input "amox"
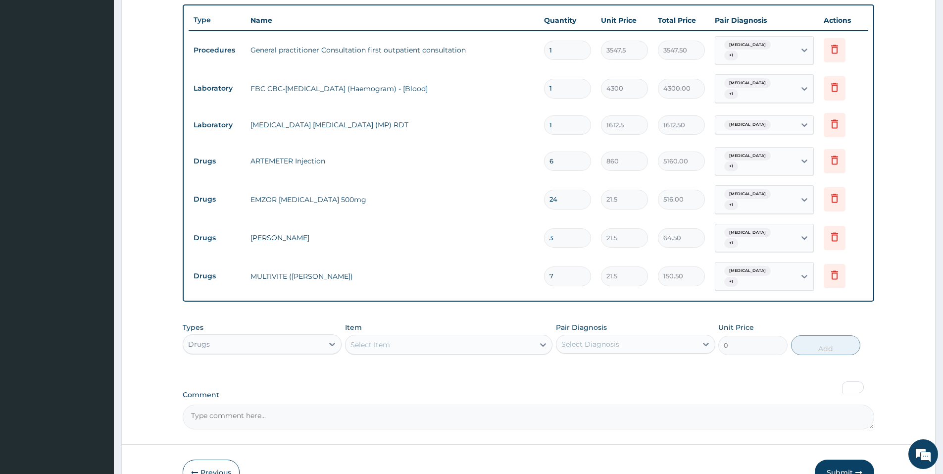
click at [432, 337] on div "Select Item" at bounding box center [439, 345] width 189 height 16
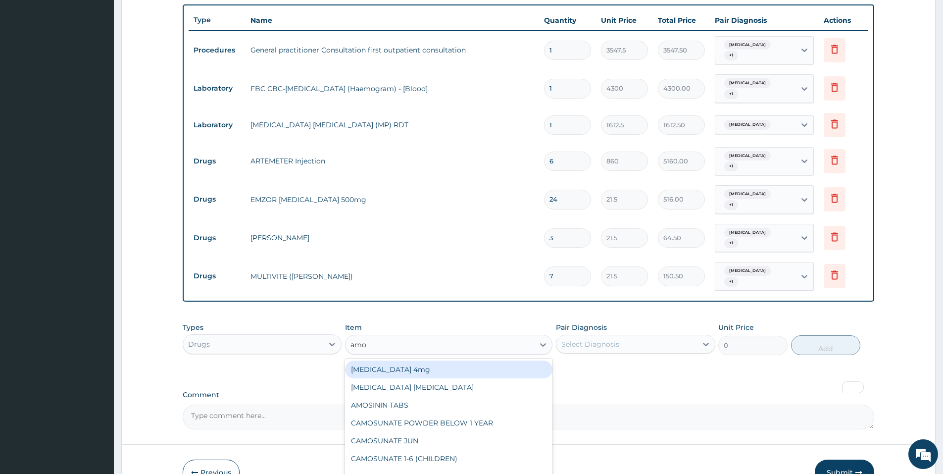
type input "amox"
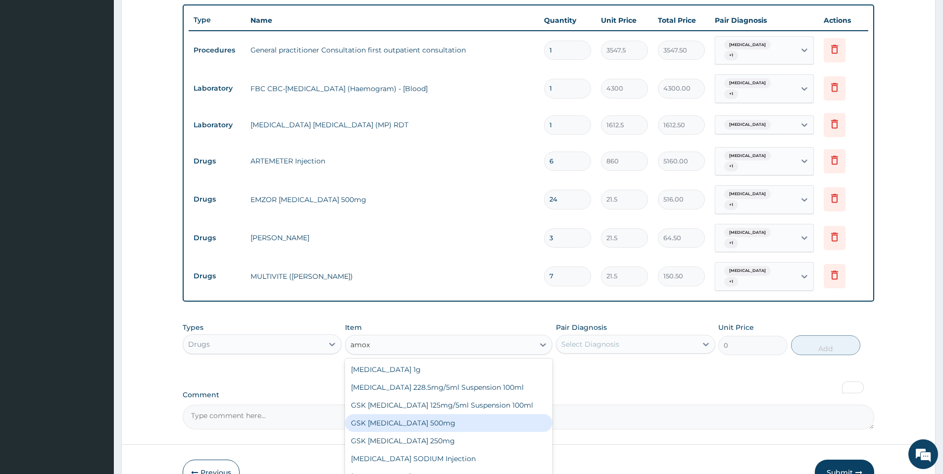
click at [415, 414] on div "GSK AMOXIL 500mg" at bounding box center [448, 423] width 207 height 18
type input "53.75"
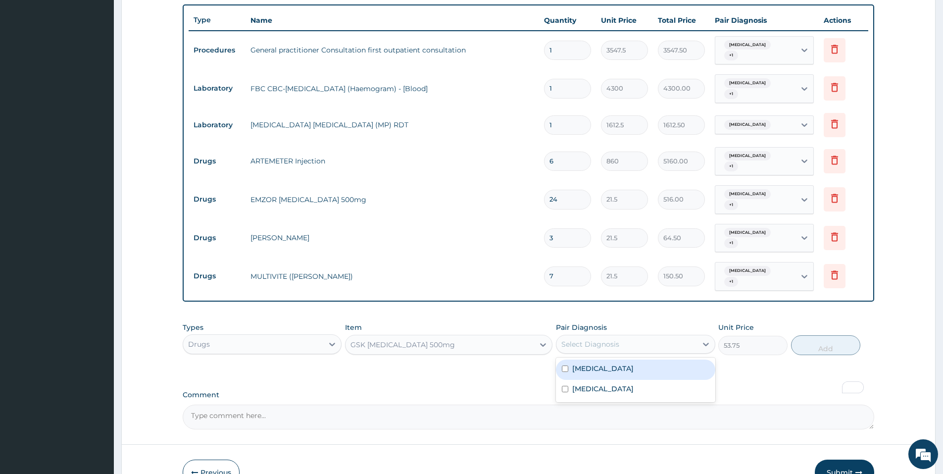
click at [675, 336] on div "Select Diagnosis" at bounding box center [626, 344] width 140 height 16
click at [648, 359] on div "Malaria" at bounding box center [635, 369] width 159 height 20
checkbox input "true"
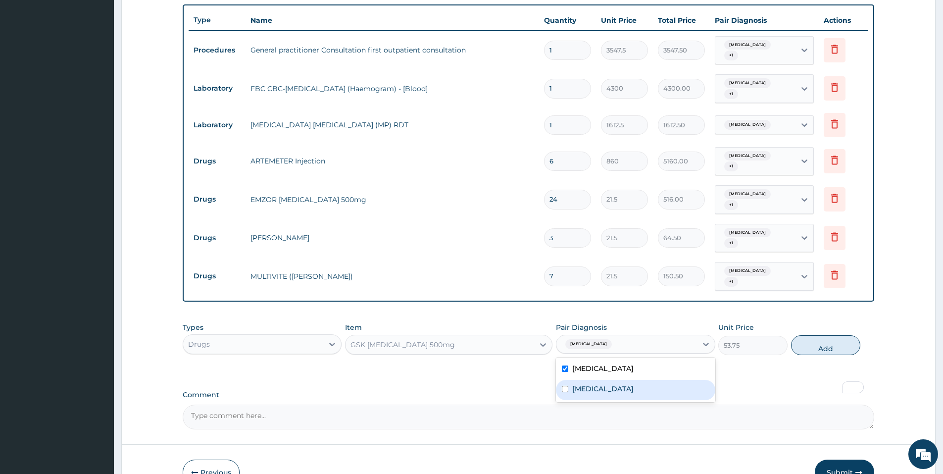
click at [644, 380] on div "Pharyngitis" at bounding box center [635, 390] width 159 height 20
checkbox input "true"
click at [847, 335] on button "Add" at bounding box center [825, 345] width 69 height 20
type input "0"
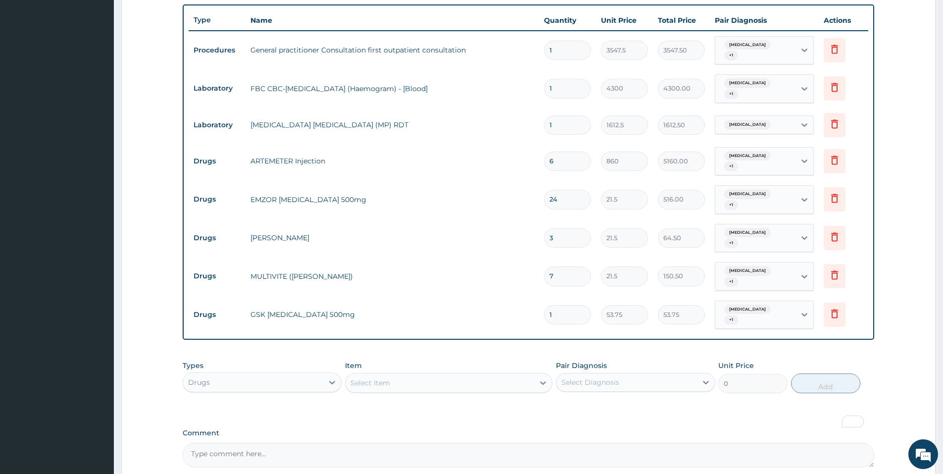
type input "0.00"
type input "3"
type input "161.25"
type input "3"
click at [470, 375] on div "Select Item" at bounding box center [439, 383] width 189 height 16
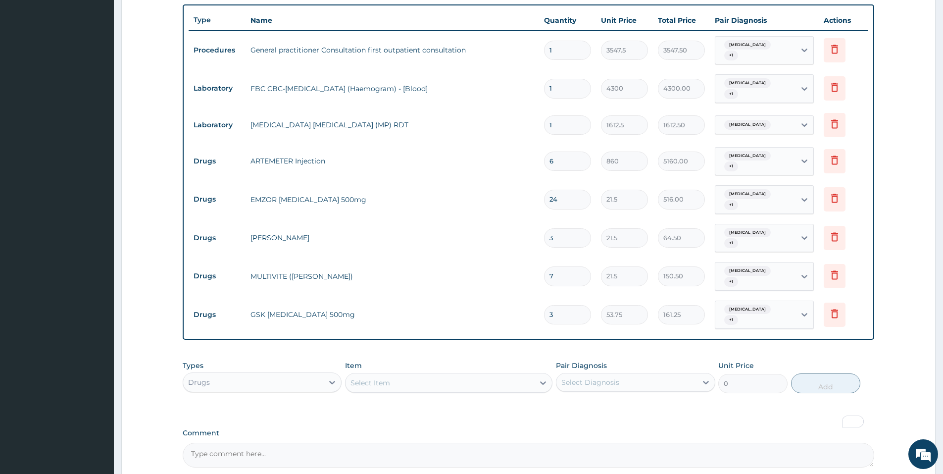
click at [611, 395] on div "PA Code / Prescription Code Enter Code(Secondary Care Only) Encounter Date 14-0…" at bounding box center [528, 104] width 691 height 726
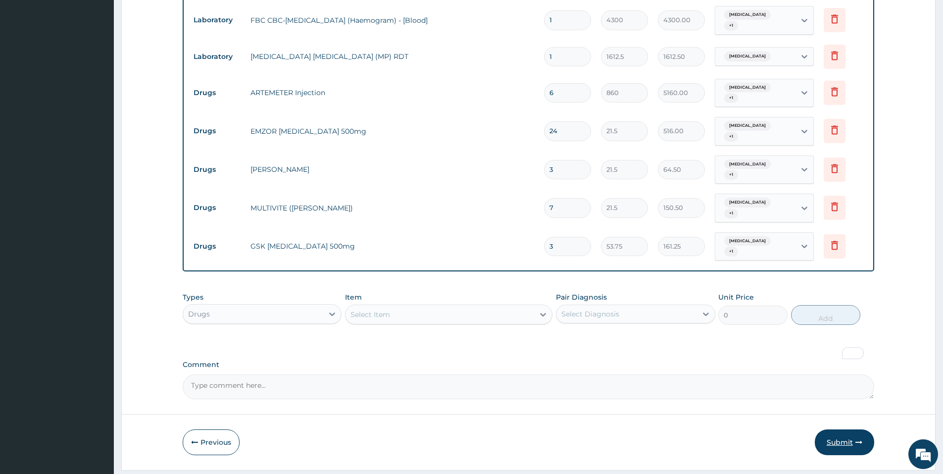
click at [834, 429] on button "Submit" at bounding box center [844, 442] width 59 height 26
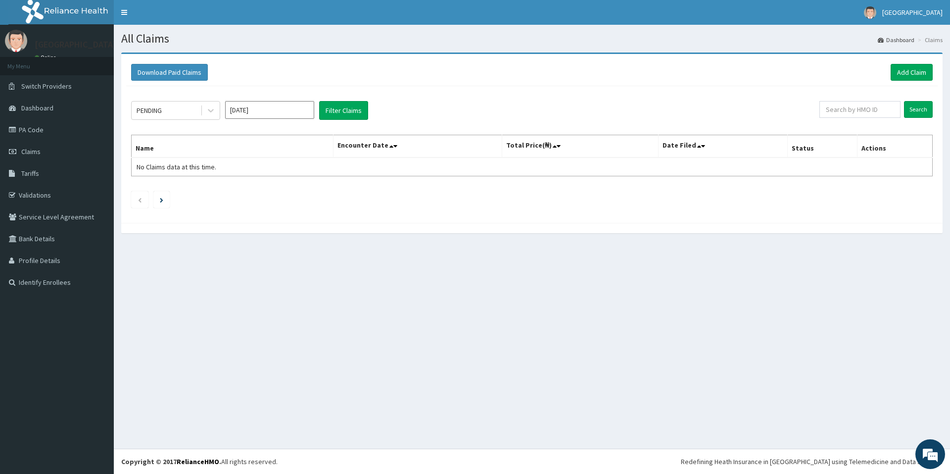
click at [220, 114] on div "PENDING [DATE] Filter Claims" at bounding box center [475, 110] width 688 height 19
click at [209, 112] on icon at bounding box center [211, 110] width 10 height 10
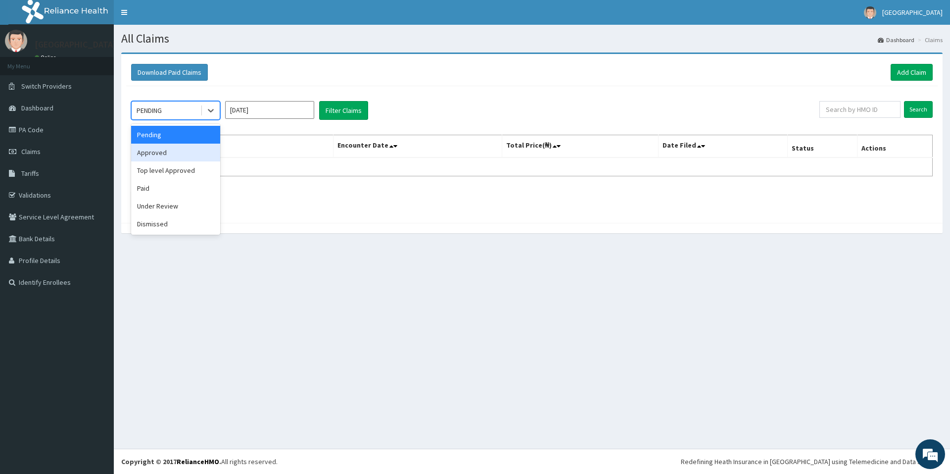
click at [186, 151] on div "Approved" at bounding box center [175, 153] width 89 height 18
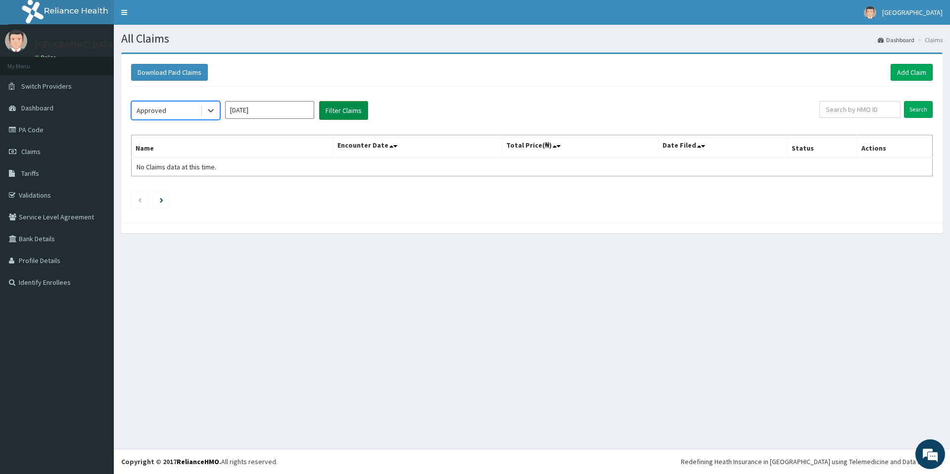
click at [336, 116] on button "Filter Claims" at bounding box center [343, 110] width 49 height 19
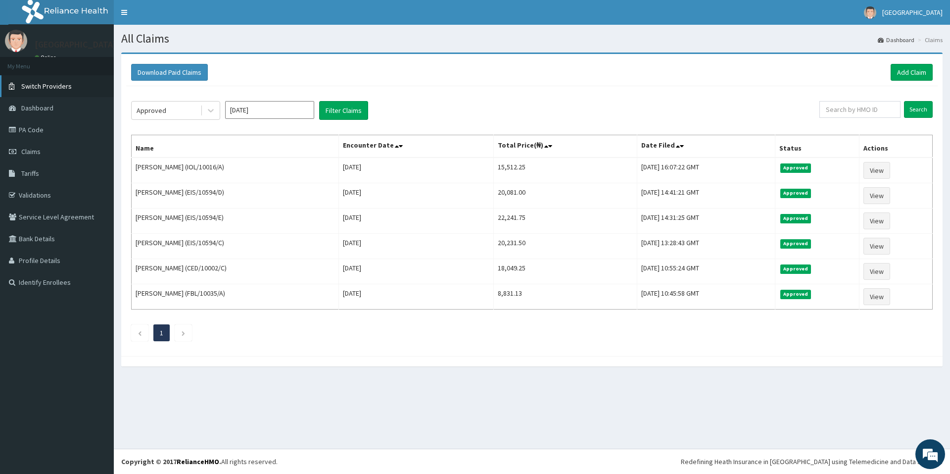
click at [104, 85] on link "Switch Providers" at bounding box center [57, 86] width 114 height 22
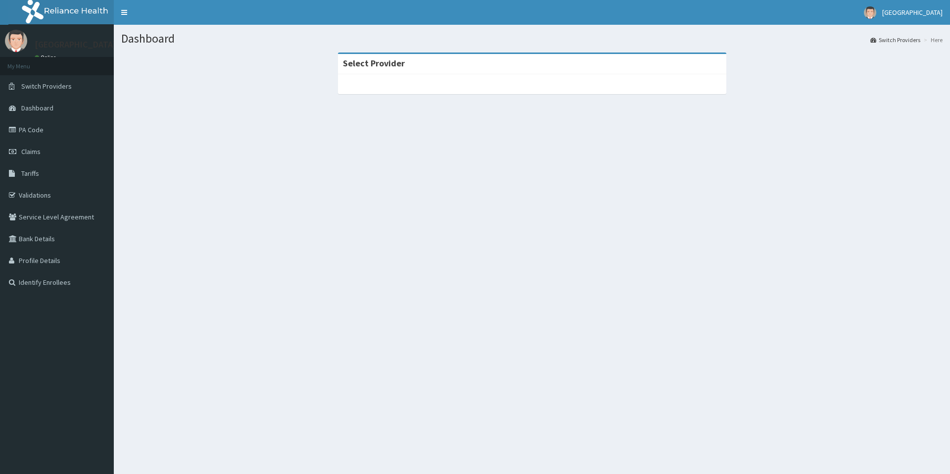
click at [104, 85] on link "Switch Providers" at bounding box center [57, 86] width 114 height 22
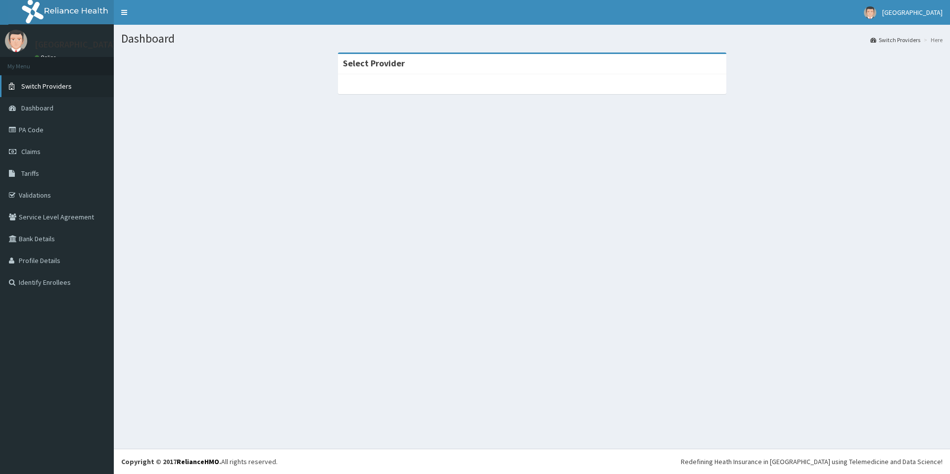
click at [104, 85] on link "Switch Providers" at bounding box center [57, 86] width 114 height 22
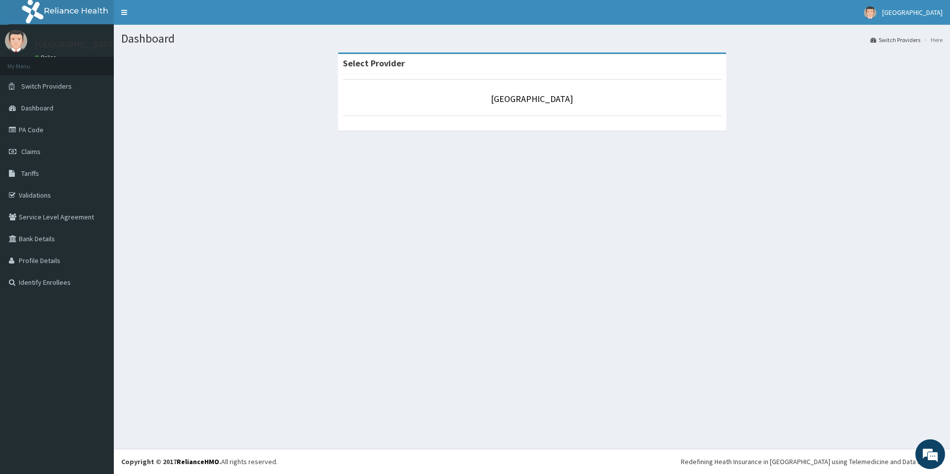
click at [659, 179] on div "Dashboard Switch Providers Here Select Provider [GEOGRAPHIC_DATA]" at bounding box center [532, 237] width 836 height 424
